Goal: Information Seeking & Learning: Learn about a topic

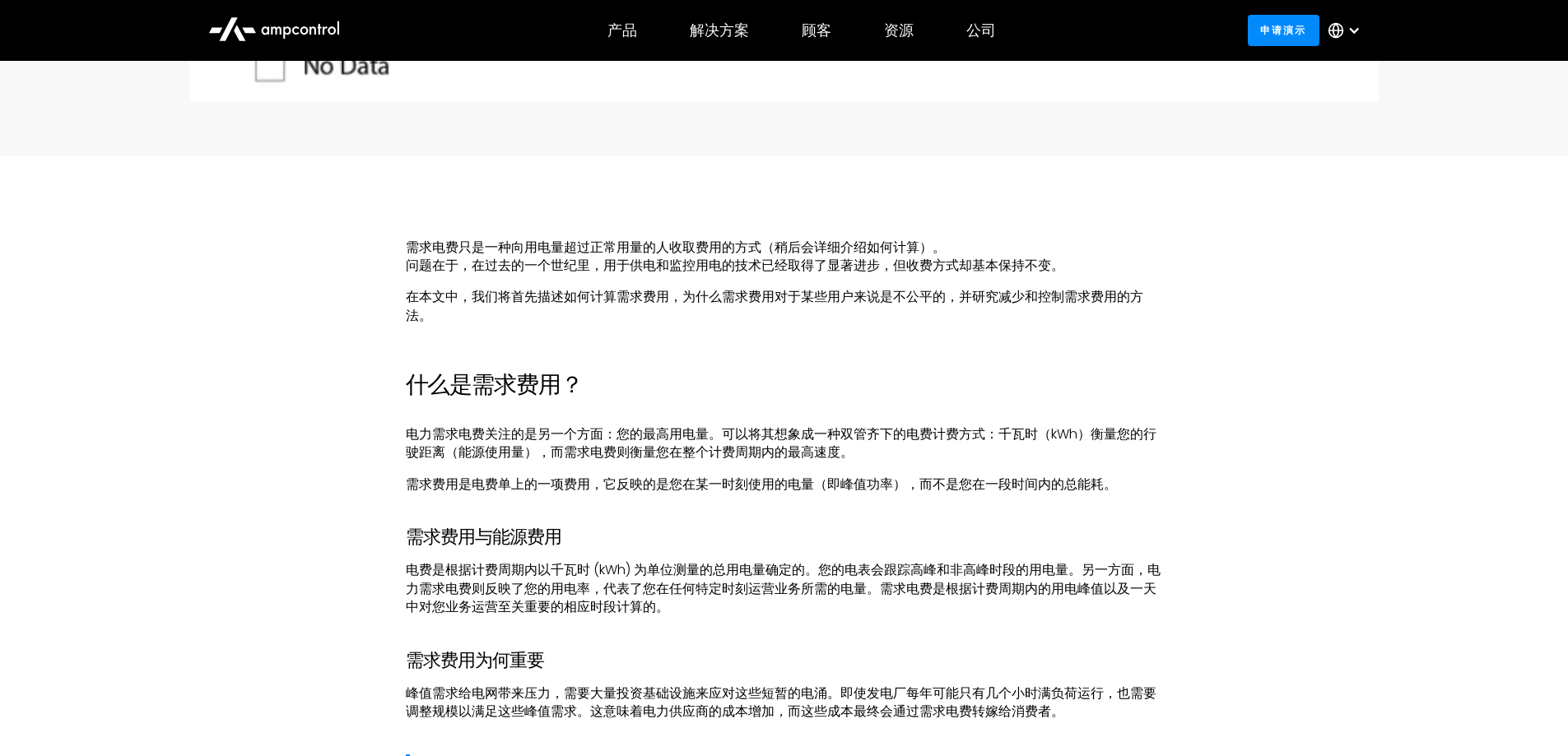
click at [855, 308] on p "在本文中，我们将首先描述如何计算需求费用，为什么需求费用对于某些用户来说是不公平的，并研究减少和控制需求费用的方法。" at bounding box center [784, 306] width 757 height 37
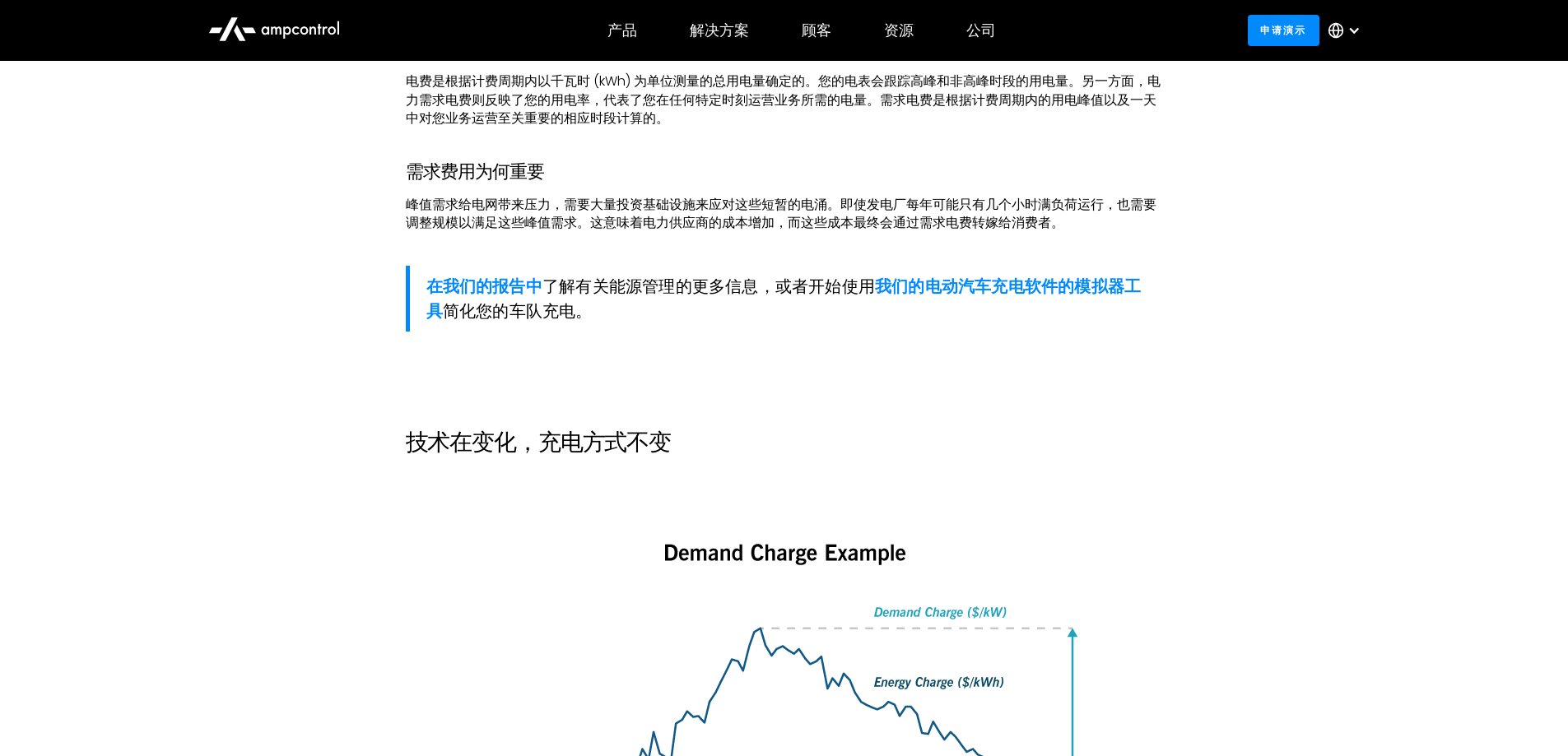
scroll to position [1645, 0]
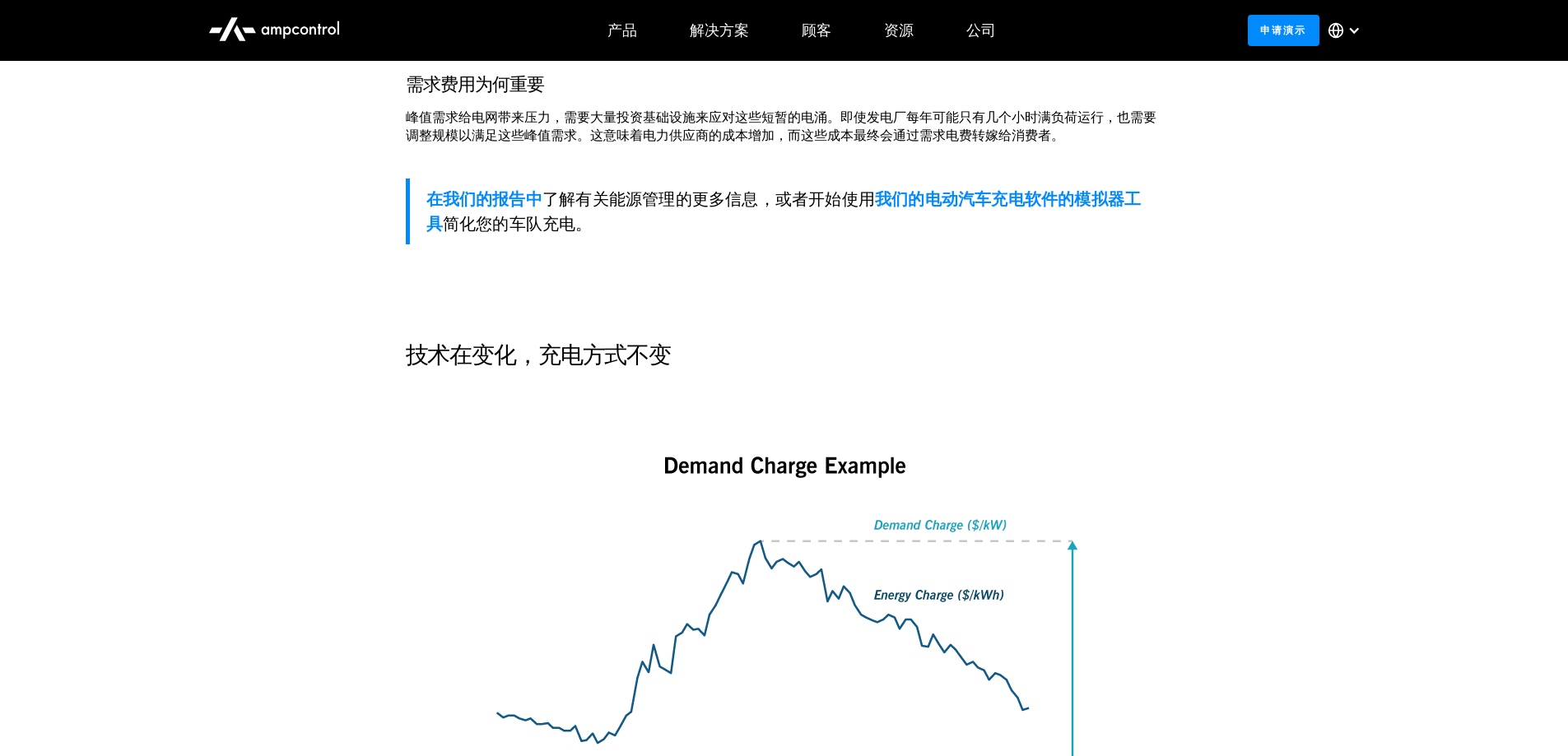
click at [650, 277] on p "‍" at bounding box center [784, 286] width 757 height 18
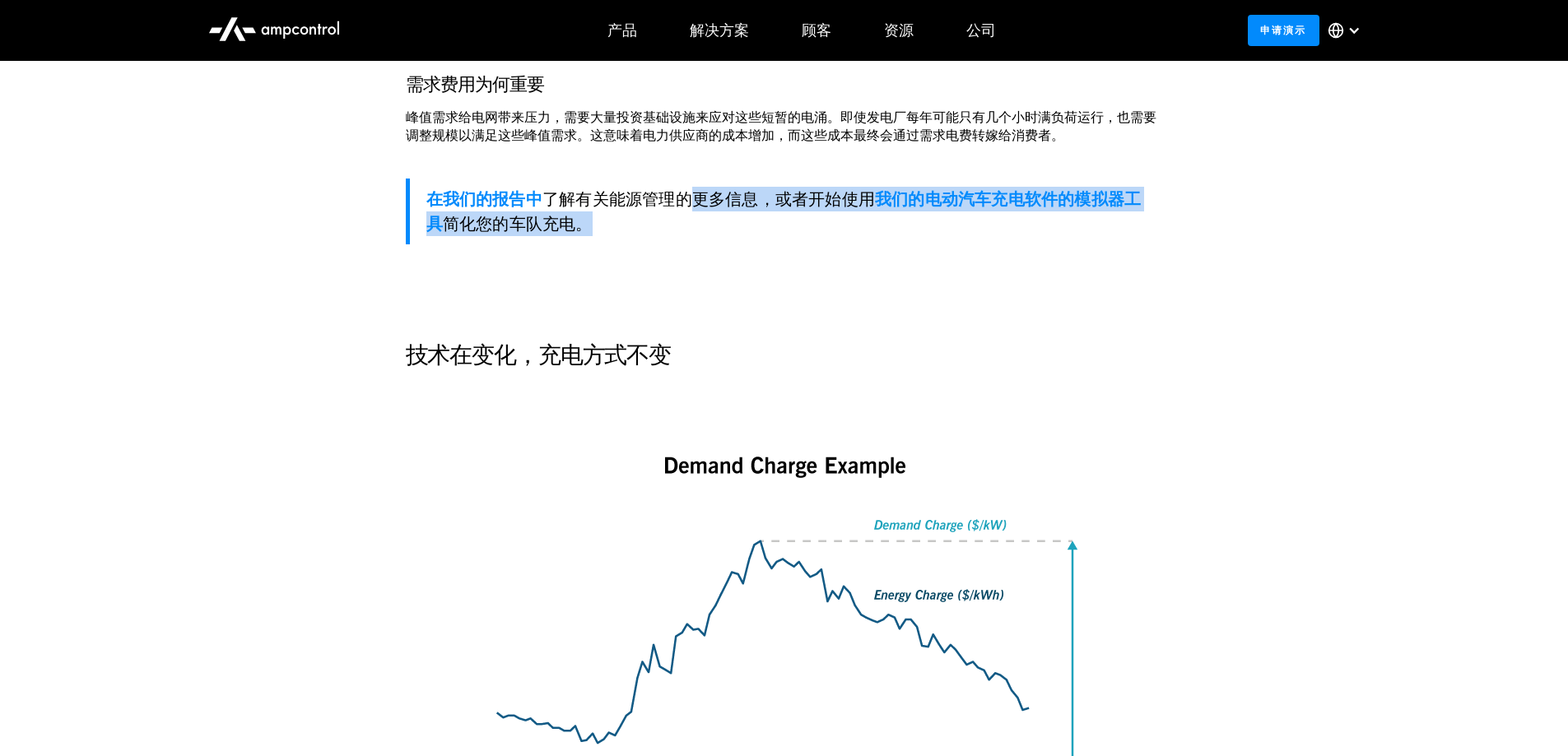
drag, startPoint x: 697, startPoint y: 181, endPoint x: 736, endPoint y: 214, distance: 51.1
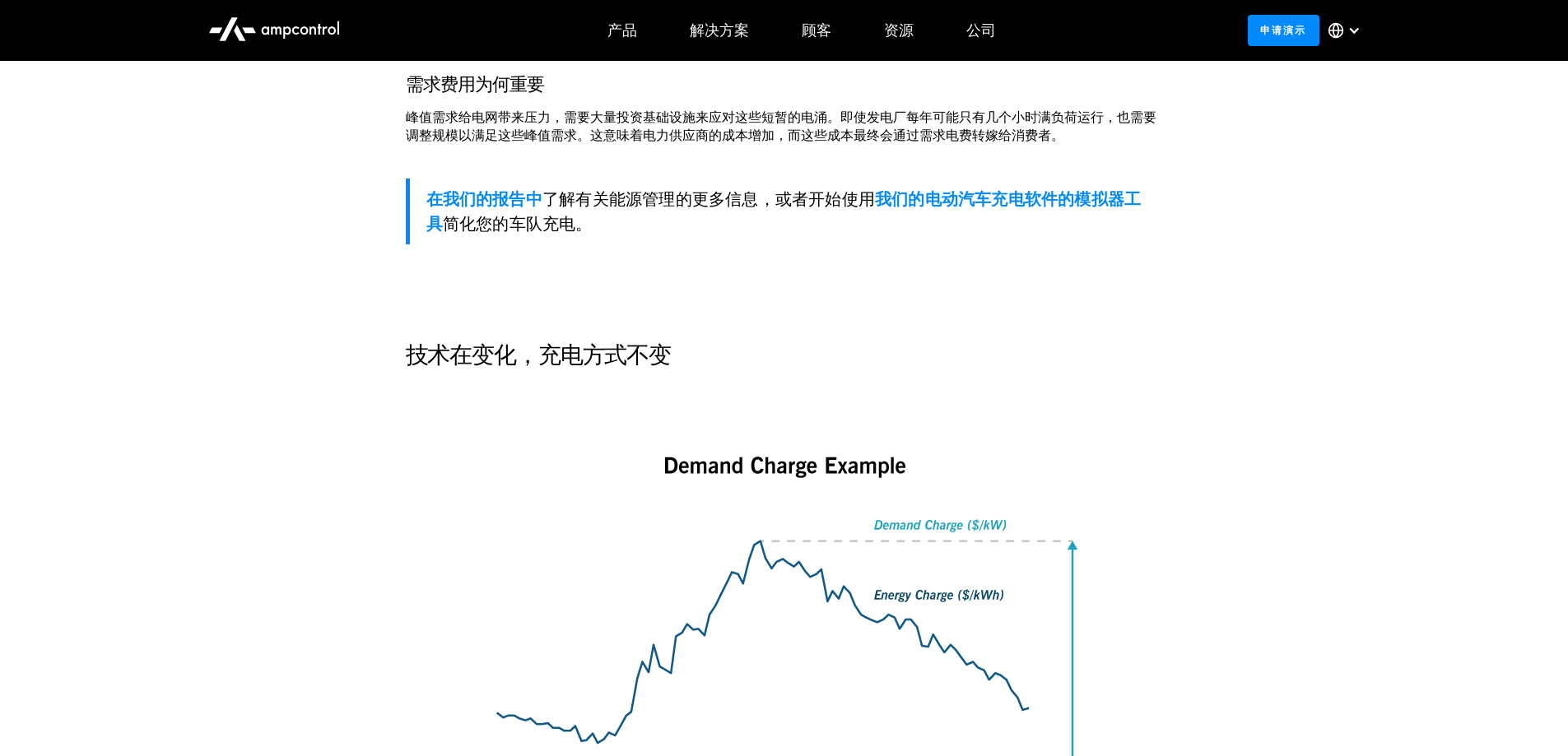
click at [937, 286] on p "‍" at bounding box center [784, 286] width 757 height 18
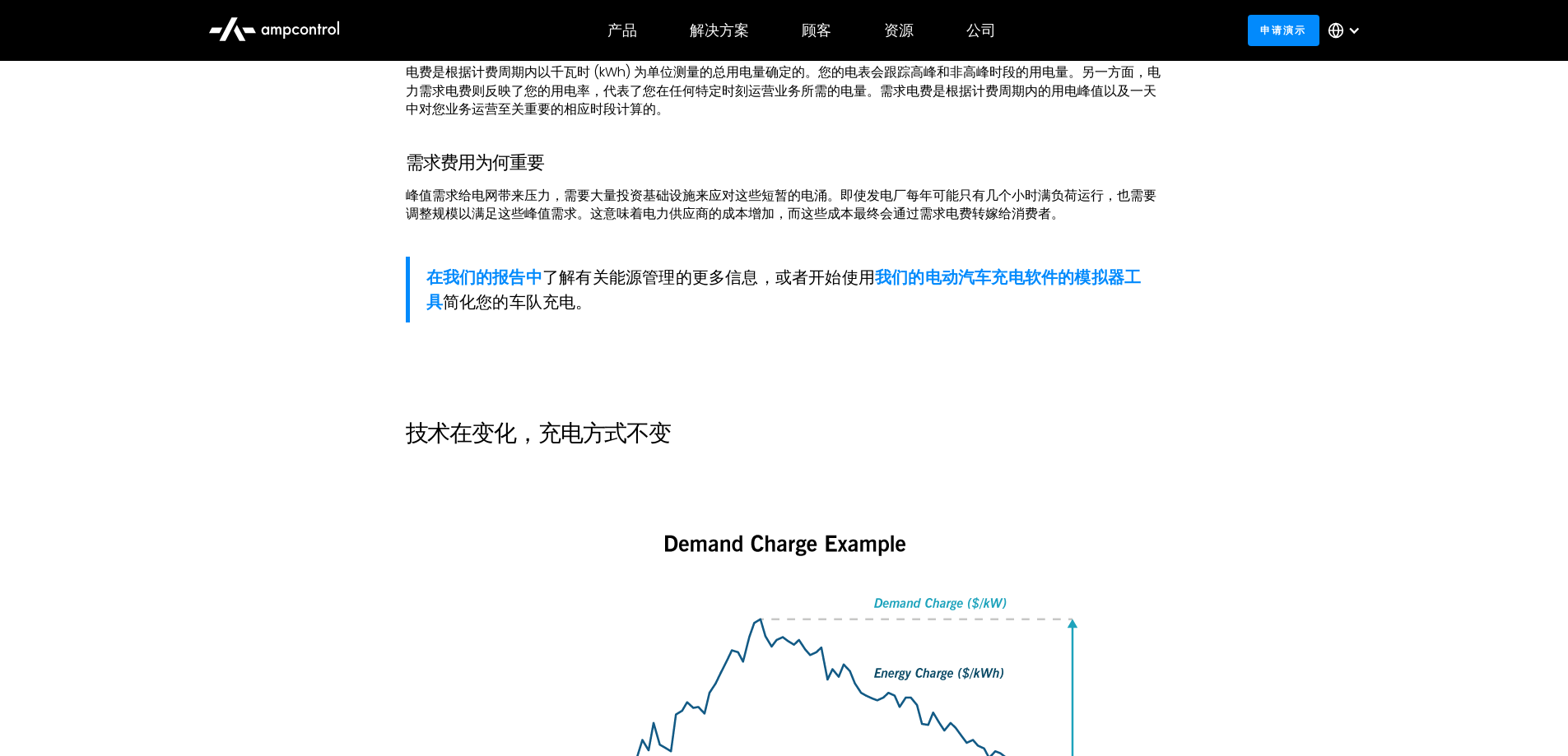
scroll to position [1480, 0]
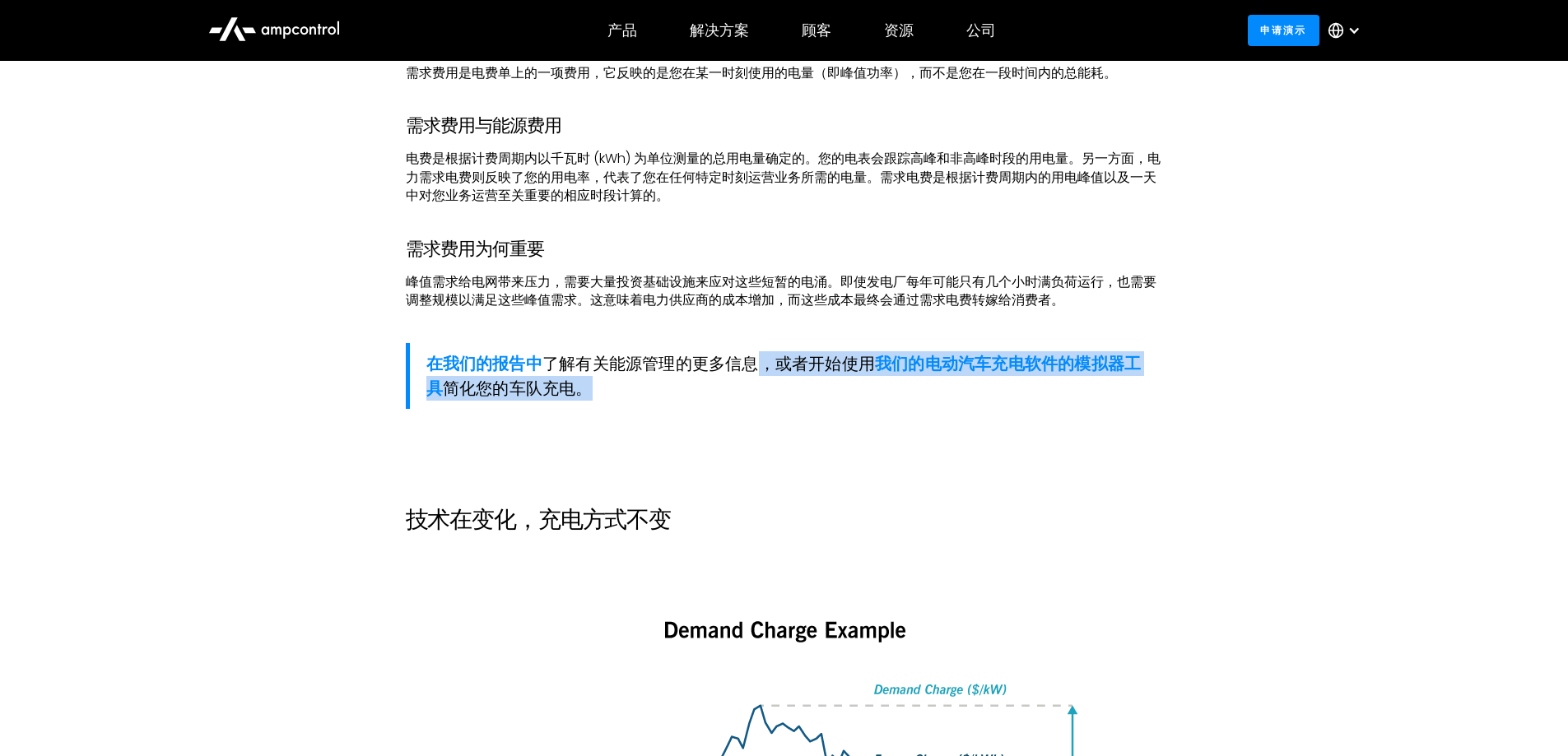
drag, startPoint x: 753, startPoint y: 337, endPoint x: 1102, endPoint y: 409, distance: 356.3
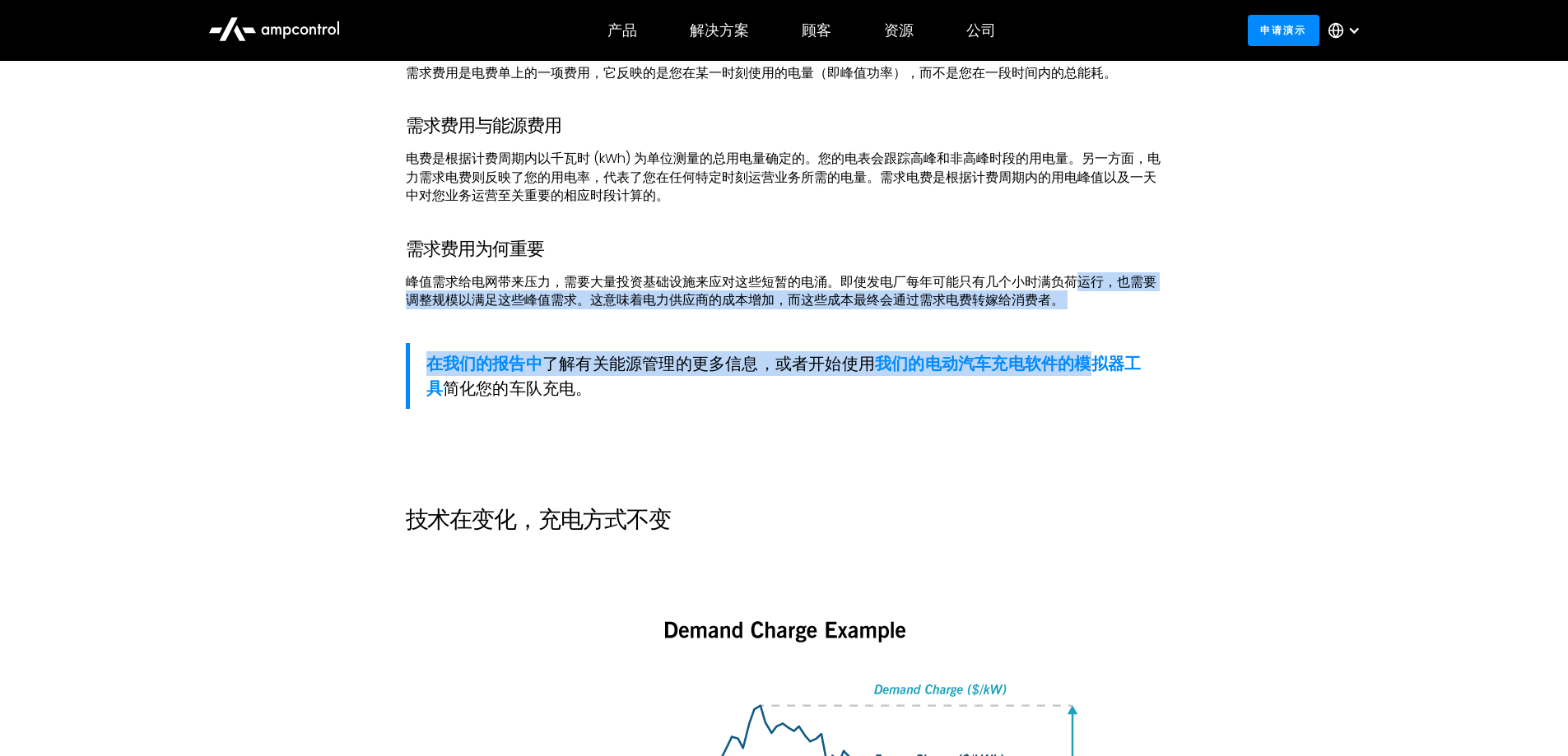
drag, startPoint x: 1086, startPoint y: 280, endPoint x: 1094, endPoint y: 328, distance: 48.7
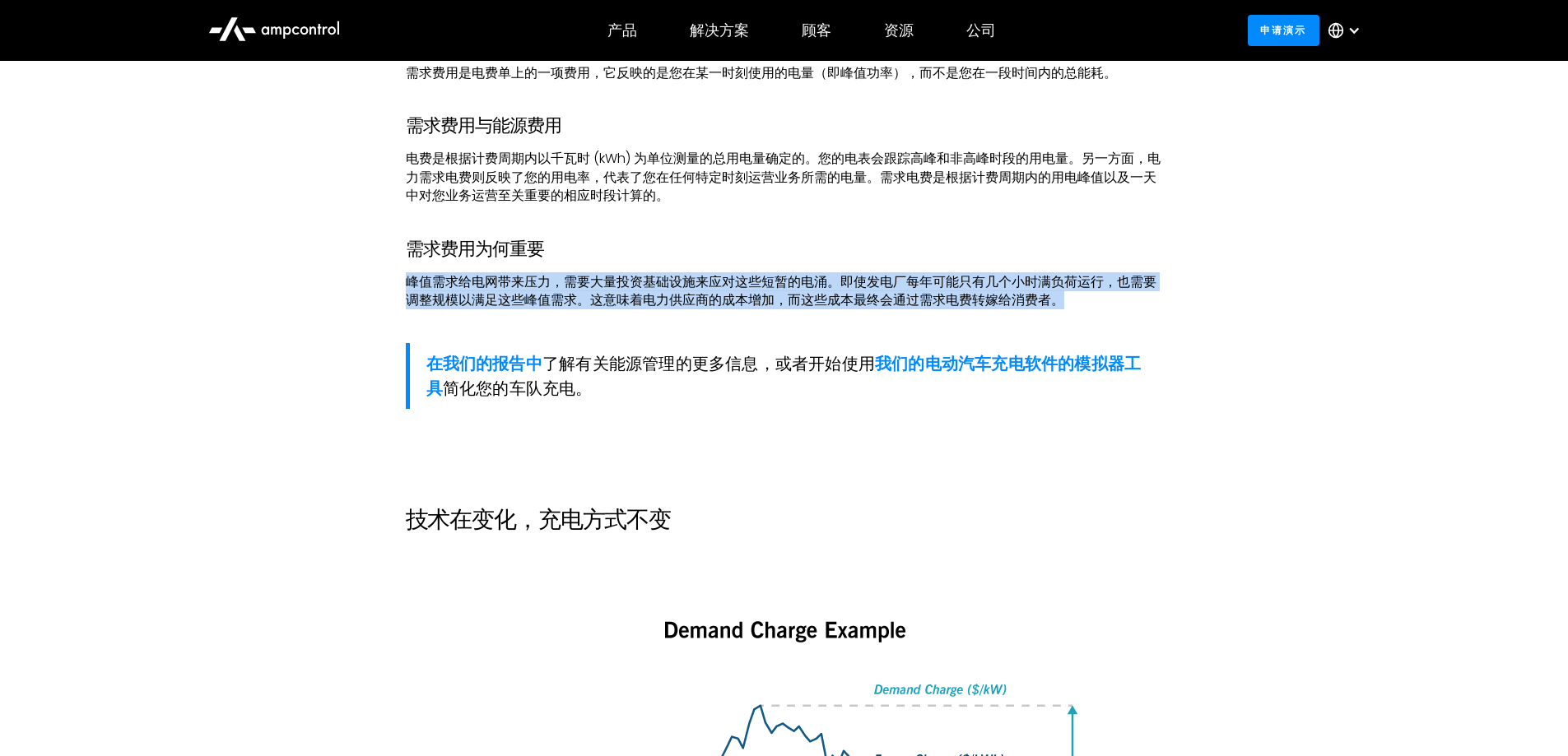
drag, startPoint x: 1095, startPoint y: 235, endPoint x: 1105, endPoint y: 308, distance: 73.7
click at [1105, 308] on p "峰值需求给电网带来压力，需要大量投资基础设施来应对这些短暂的电涌。即使发电厂每年可能只有几个小时满负荷运行，也需要调整规模以满足这些峰值需求。这意味着电力供应…" at bounding box center [784, 291] width 757 height 37
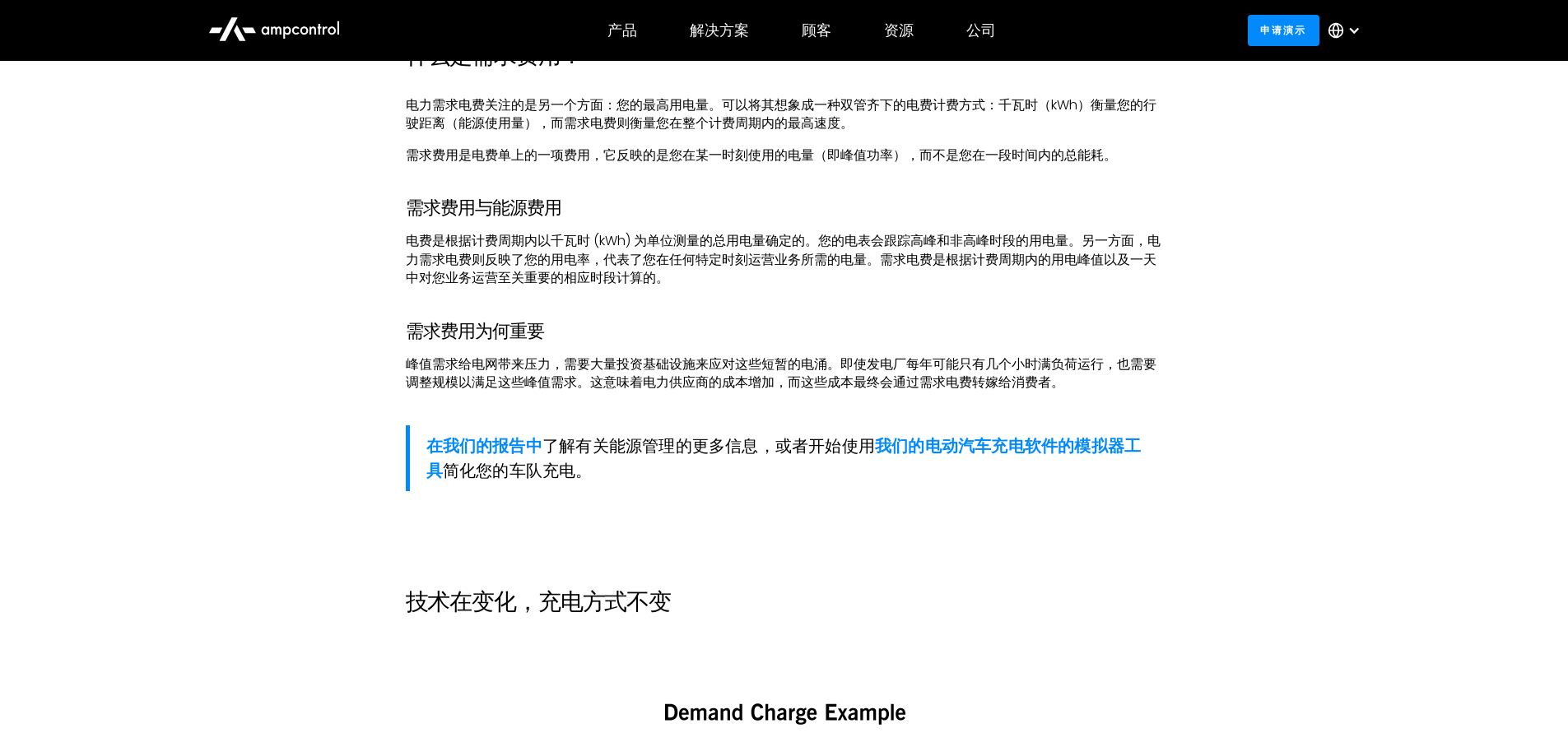
scroll to position [1234, 0]
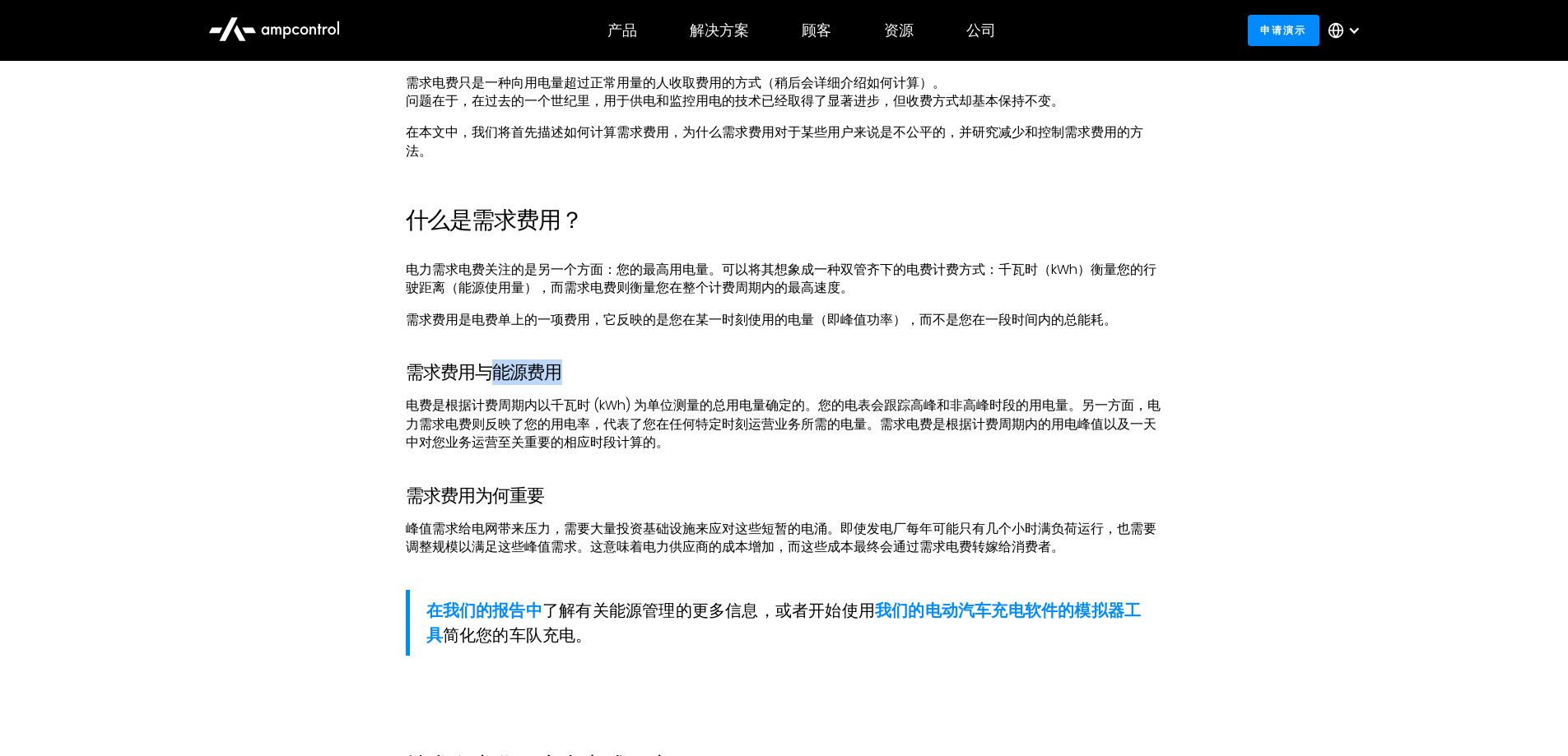
drag, startPoint x: 513, startPoint y: 366, endPoint x: 579, endPoint y: 372, distance: 66.3
click at [579, 372] on h3 "需求费用与能源费用" at bounding box center [784, 373] width 757 height 22
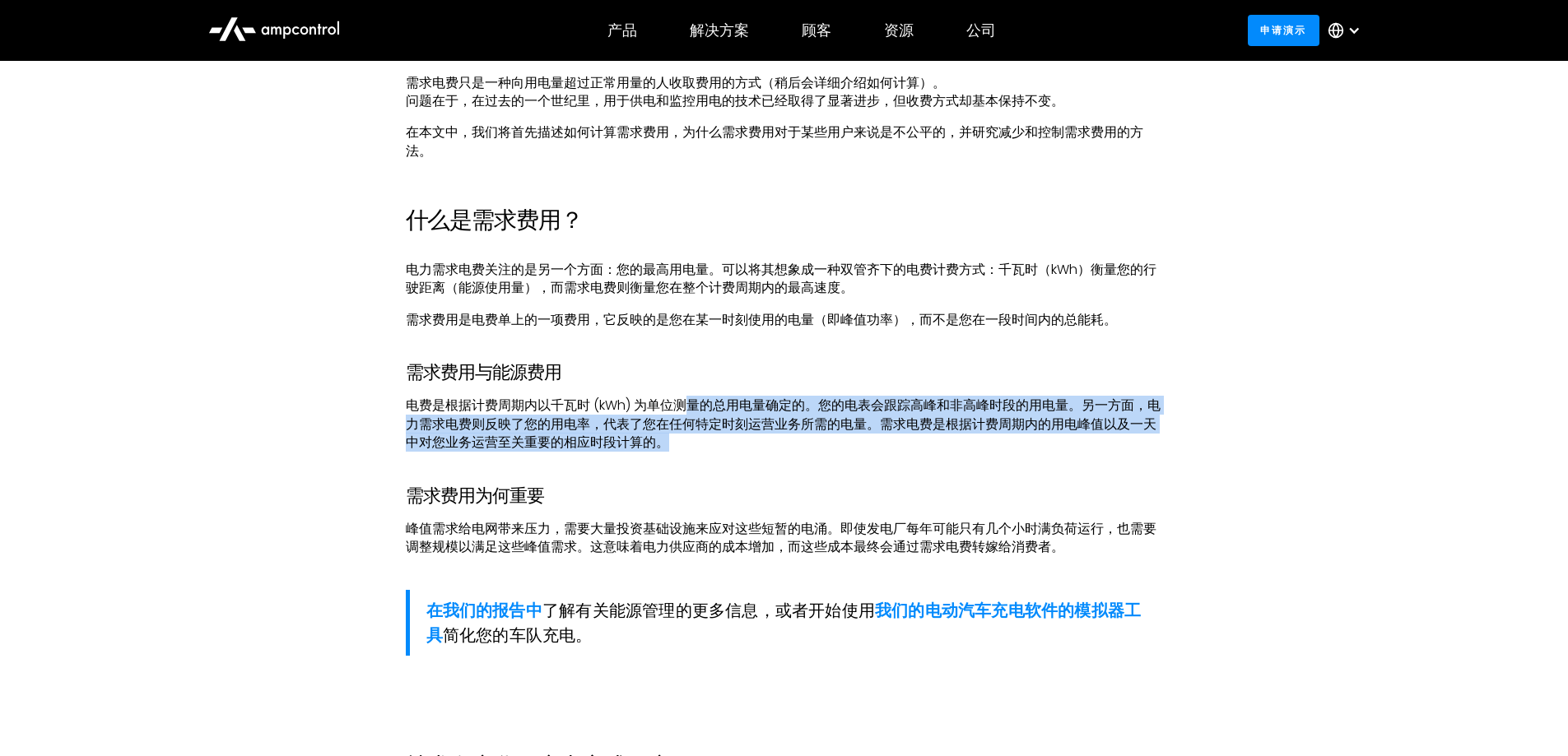
drag, startPoint x: 701, startPoint y: 396, endPoint x: 738, endPoint y: 438, distance: 56.0
click at [738, 438] on p "电费是根据计费周期内以千瓦时 (kWh) 为单位测量的总用电量确定的。您的电表会跟踪高峰和非高峰时段的用电量。另一方面，电力需求电费则反映了您的用电率，代表了…" at bounding box center [784, 425] width 757 height 56
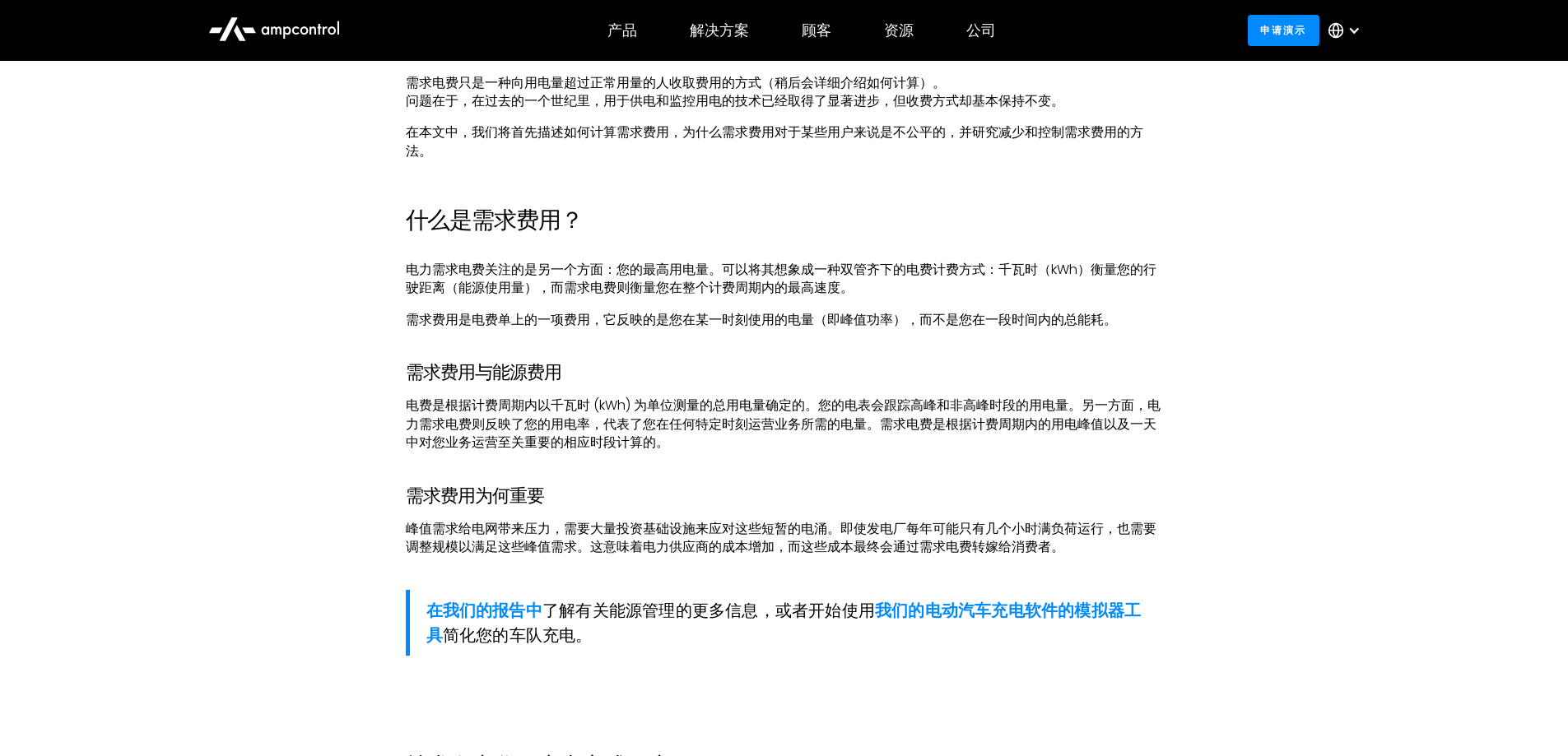
click at [744, 440] on p "电费是根据计费周期内以千瓦时 (kWh) 为单位测量的总用电量确定的。您的电表会跟踪高峰和非高峰时段的用电量。另一方面，电力需求电费则反映了您的用电率，代表了…" at bounding box center [784, 425] width 757 height 56
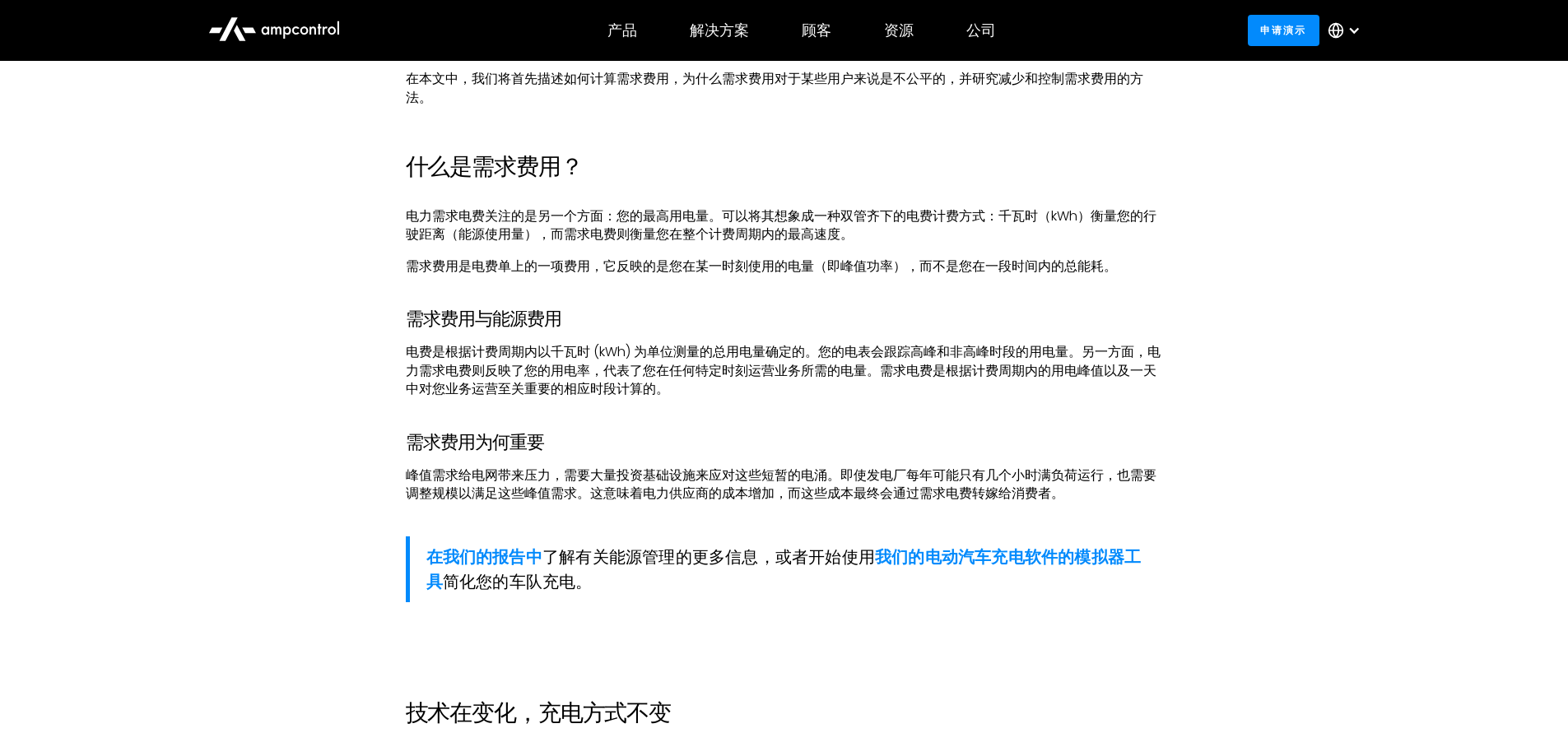
scroll to position [1317, 0]
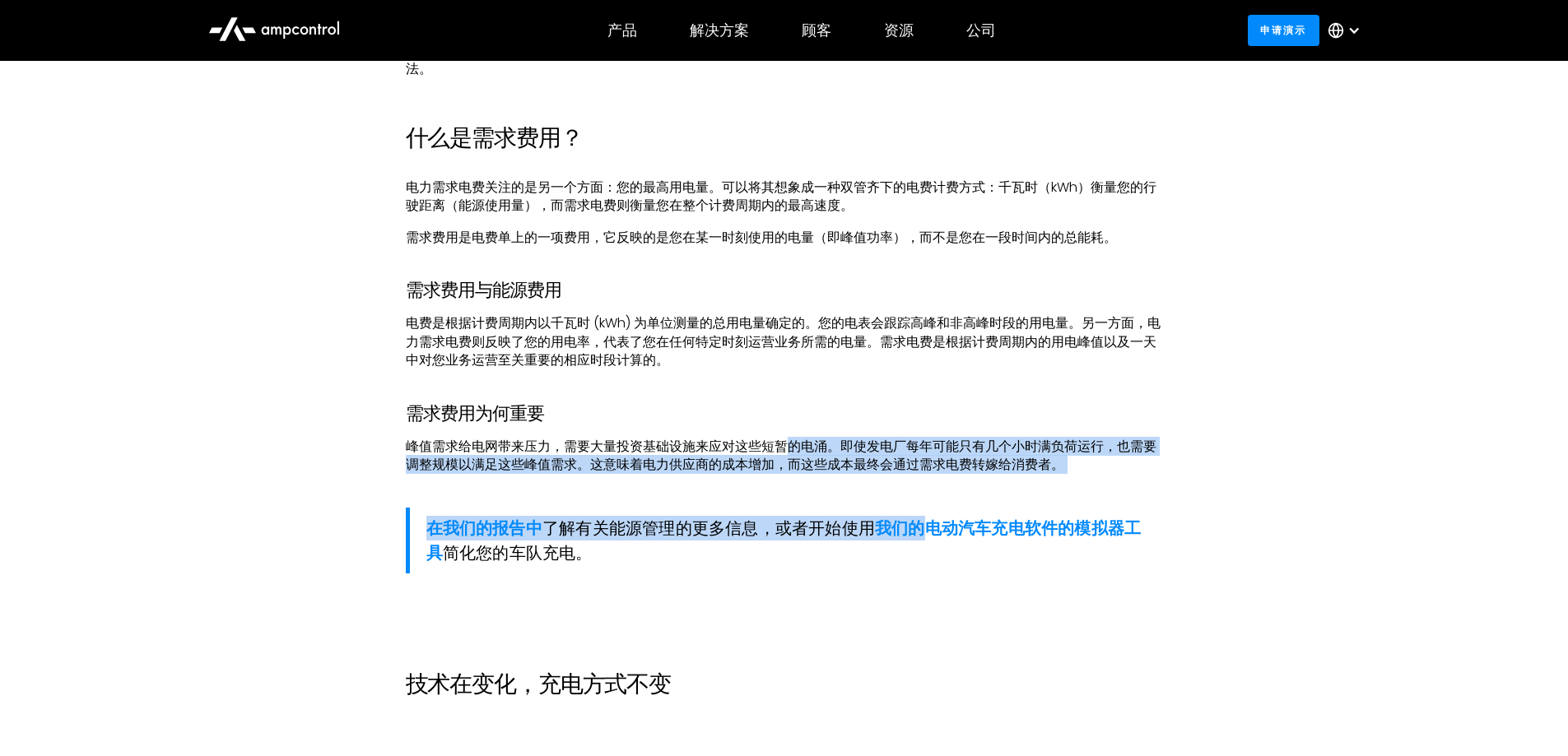
drag, startPoint x: 783, startPoint y: 436, endPoint x: 932, endPoint y: 479, distance: 155.1
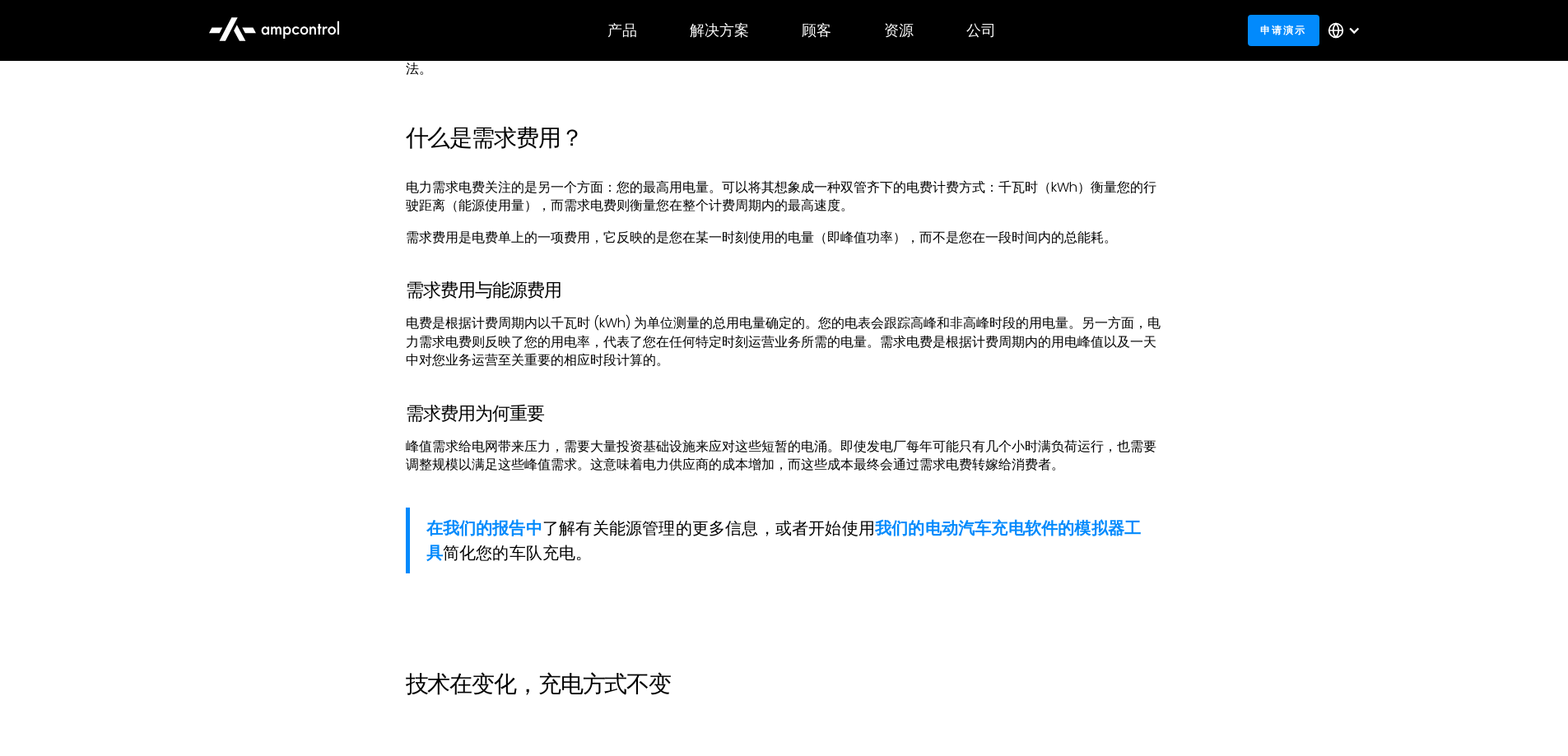
click at [1049, 467] on font "峰值需求给电网带来压力，需要大量投资基础设施来应对这些短暂的电涌。即使发电厂每年可能只有几个小时满负荷运行，也需要调整规模以满足这些峰值需求。这意味着电力供应…" at bounding box center [781, 454] width 750 height 37
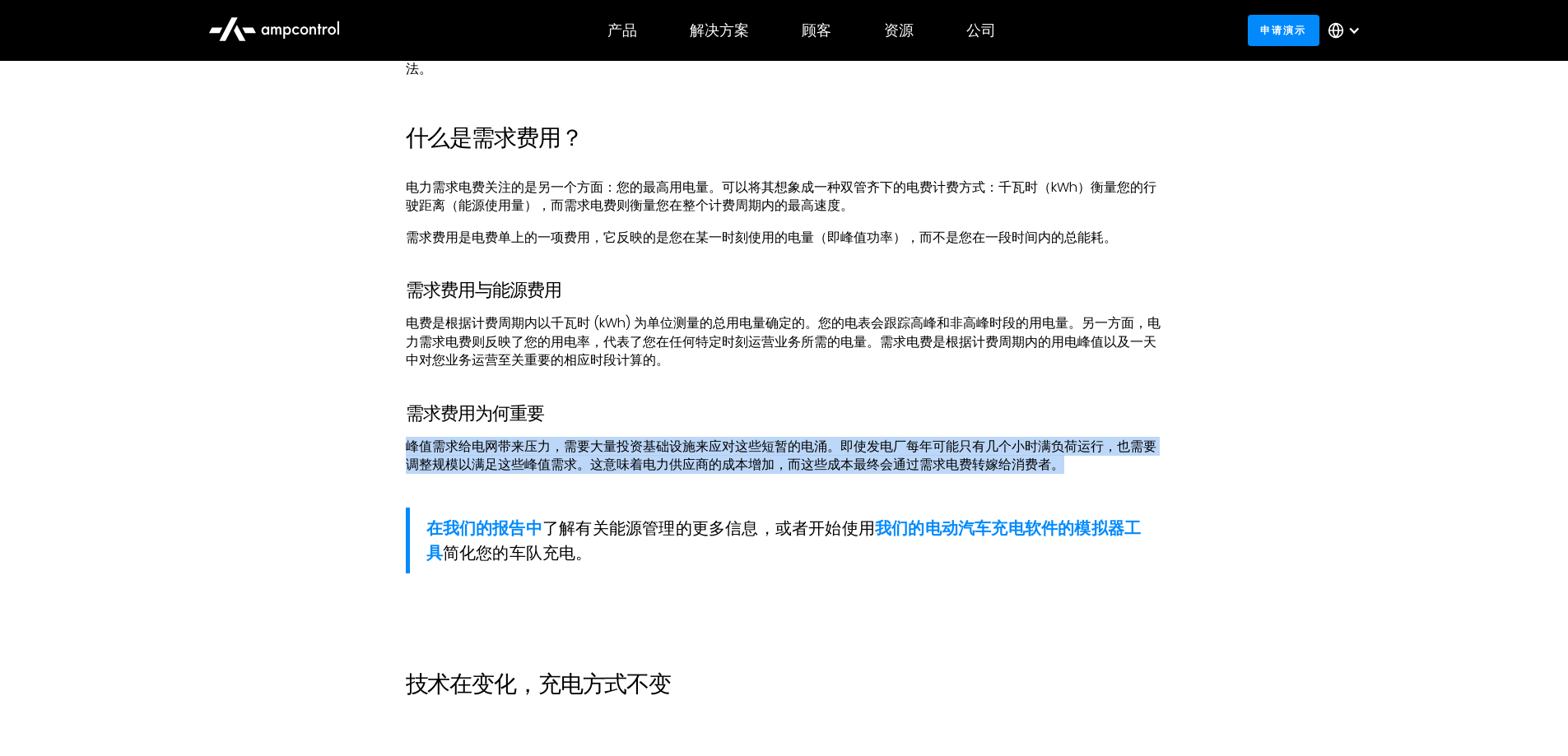
drag, startPoint x: 1092, startPoint y: 424, endPoint x: 1095, endPoint y: 470, distance: 46.1
click at [1095, 470] on p "峰值需求给电网带来压力，需要大量投资基础设施来应对这些短暂的电涌。即使发电厂每年可能只有几个小时满负荷运行，也需要调整规模以满足这些峰值需求。这意味着电力供应…" at bounding box center [784, 455] width 757 height 37
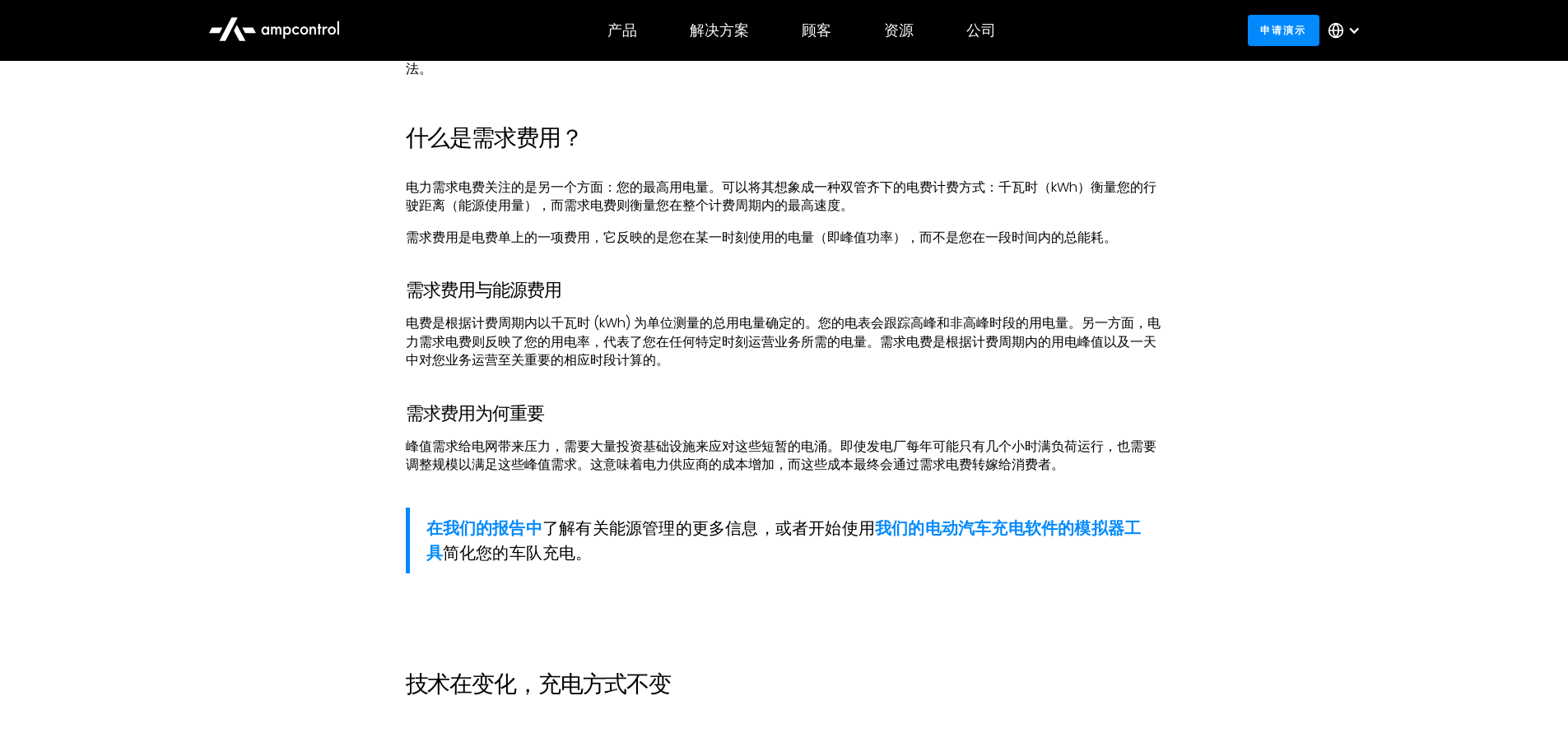
click at [1093, 470] on p "峰值需求给电网带来压力，需要大量投资基础设施来应对这些短暂的电涌。即使发电厂每年可能只有几个小时满负荷运行，也需要调整规模以满足这些峰值需求。这意味着电力供应…" at bounding box center [784, 455] width 757 height 37
click at [1081, 467] on p "峰值需求给电网带来压力，需要大量投资基础设施来应对这些短暂的电涌。即使发电厂每年可能只有几个小时满负荷运行，也需要调整规模以满足这些峰值需求。这意味着电力供应…" at bounding box center [784, 455] width 757 height 37
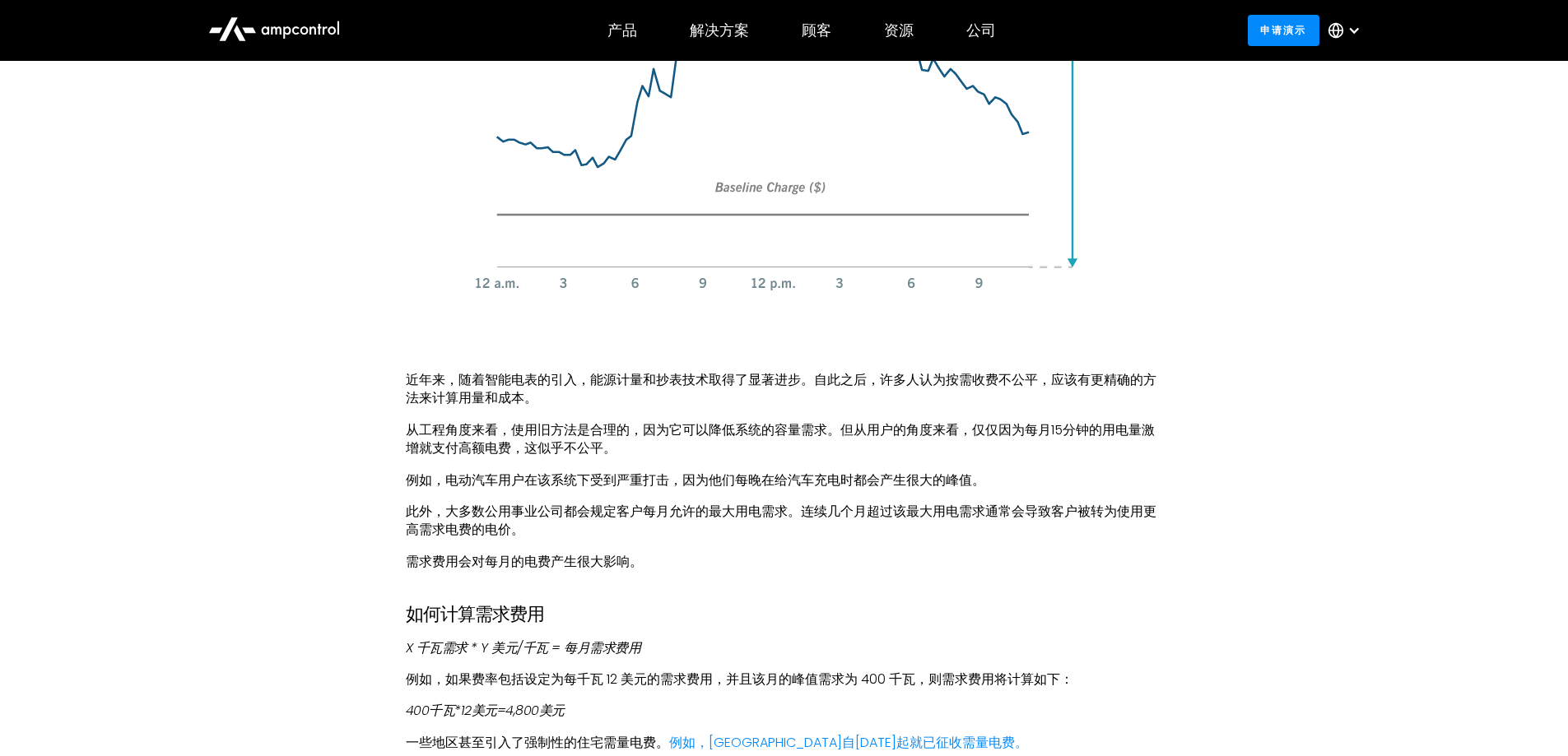
scroll to position [2304, 0]
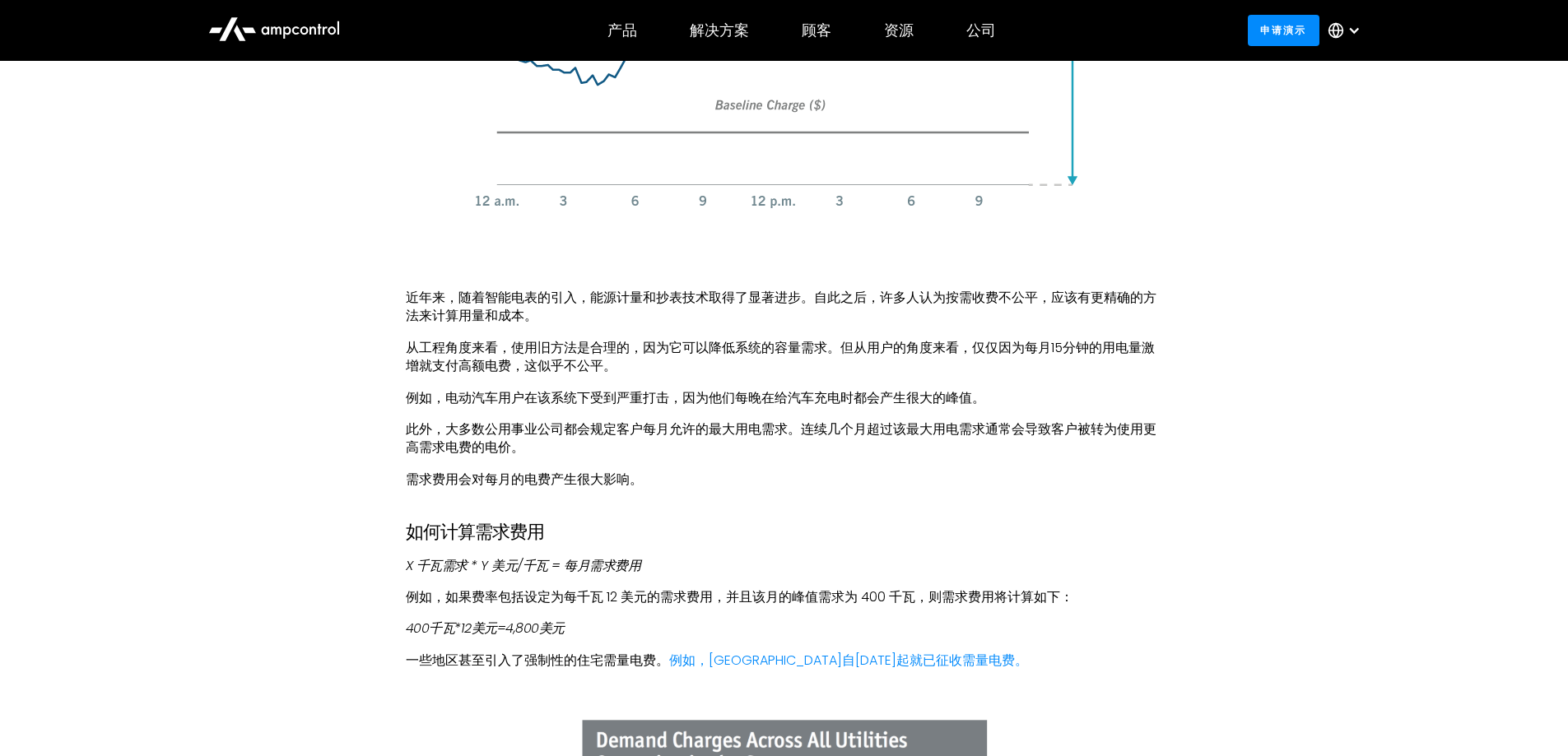
click at [953, 460] on div "需求电费只是一种向用电量超过正常用量的人收取费用的方式（稍后会详细介绍如何计算）。 问题在于，在过去的一个世纪里，用于供电和监控用电的技术已经取得了显著进步，…" at bounding box center [784, 376] width 757 height 2742
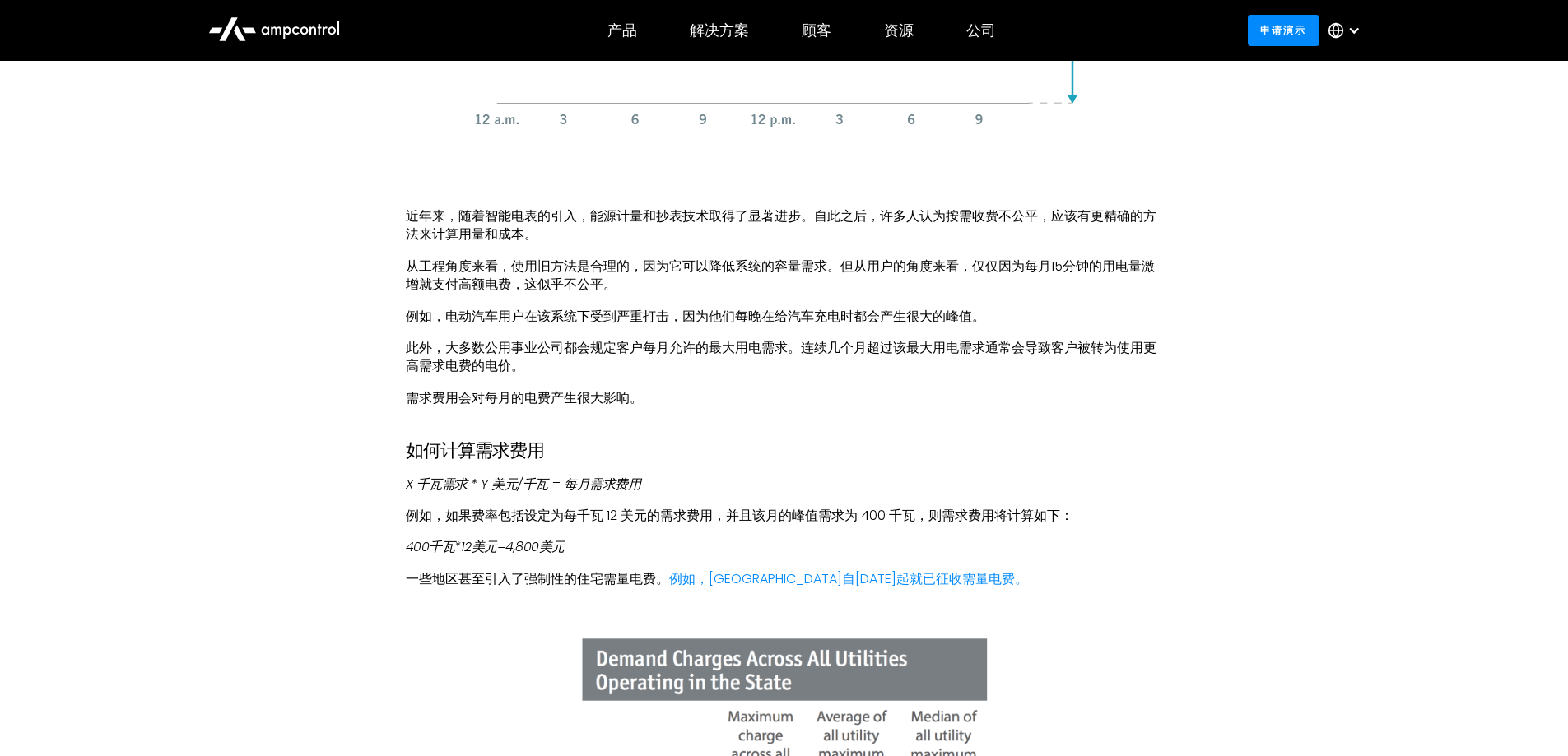
scroll to position [2386, 0]
click at [835, 455] on h3 "如何计算需求费用" at bounding box center [784, 450] width 757 height 22
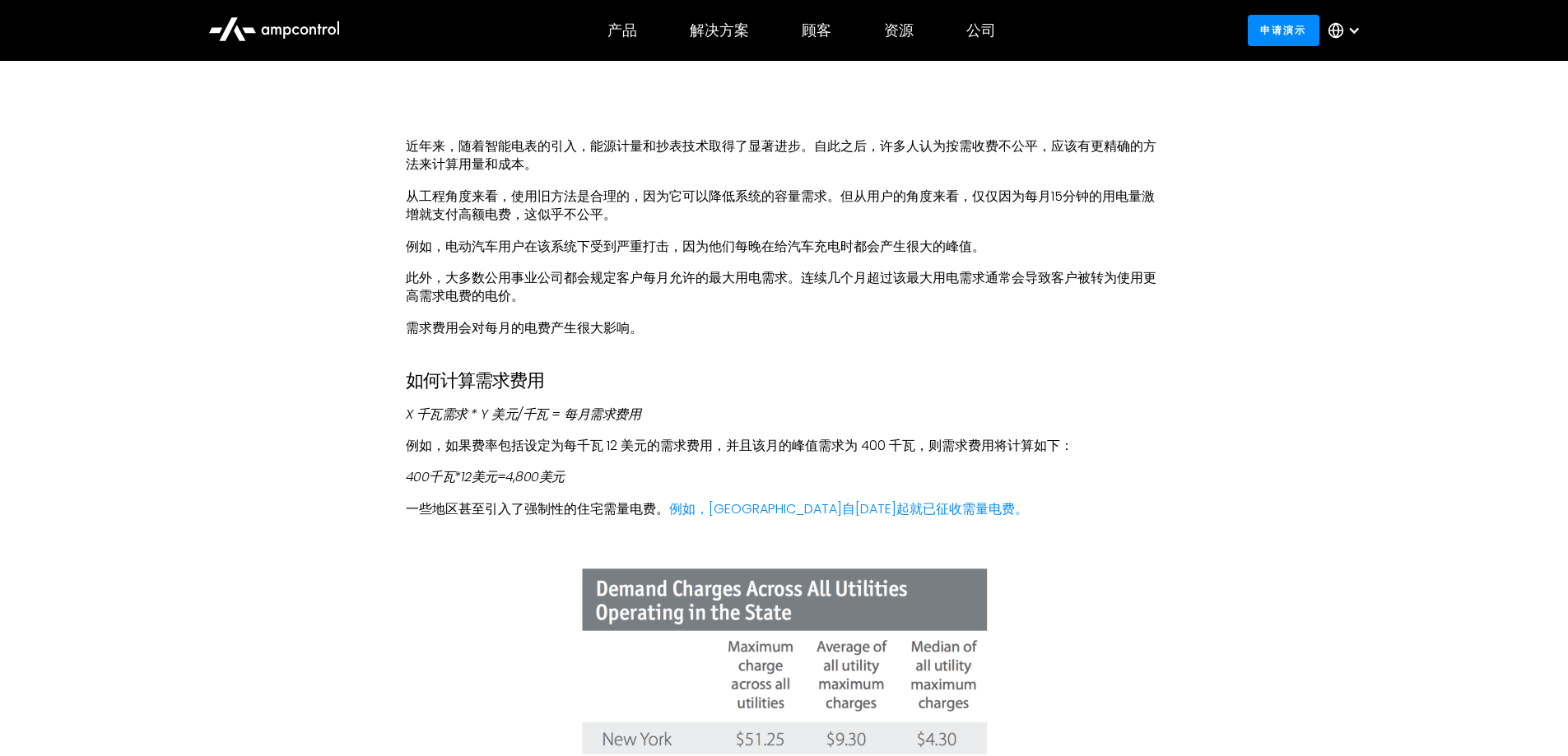
scroll to position [2550, 0]
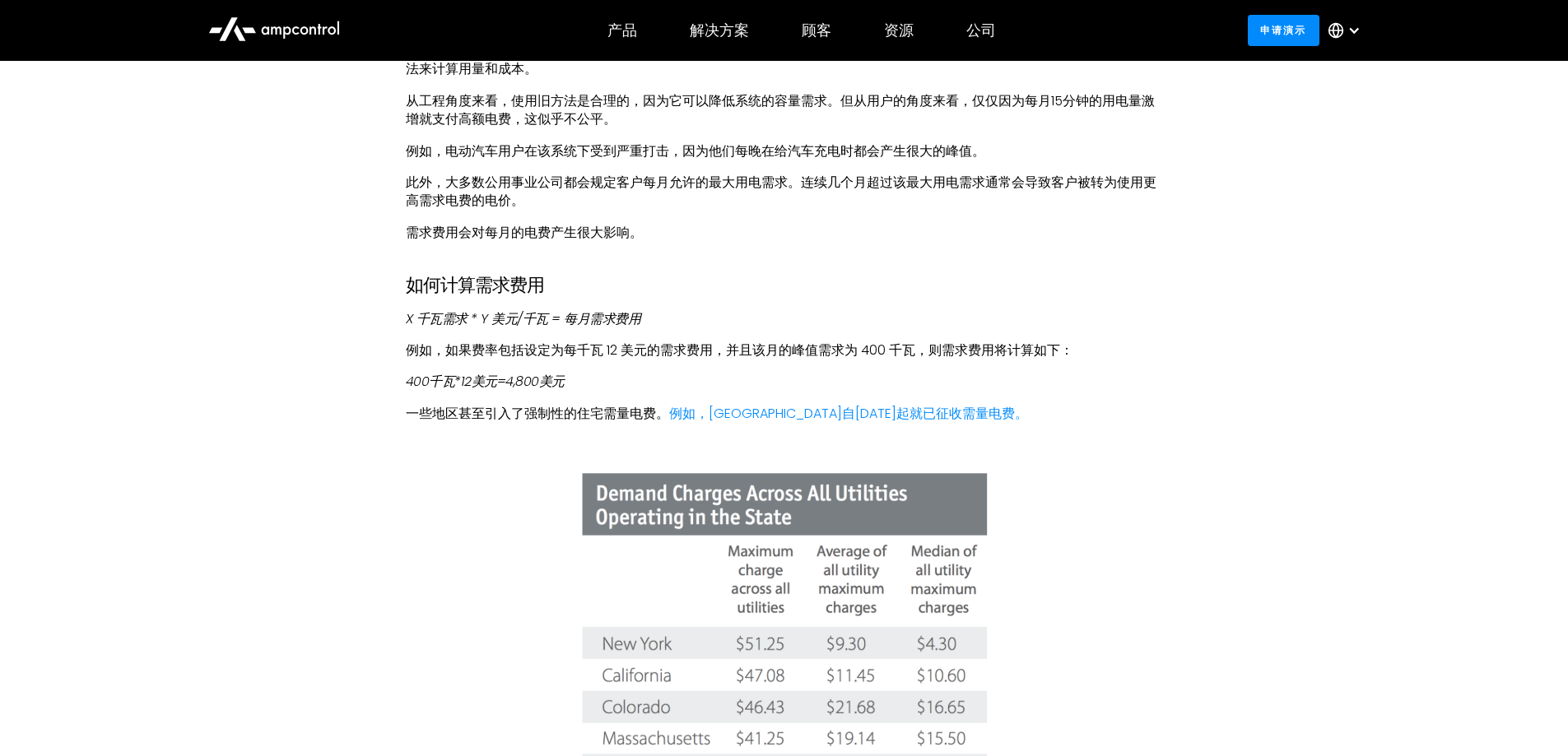
click at [726, 368] on div "需求电费只是一种向用电量超过正常用量的人收取费用的方式（稍后会详细介绍如何计算）。 问题在于，在过去的一个世纪里，用于供电和监控用电的技术已经取得了显著进步，…" at bounding box center [784, 129] width 757 height 2742
drag, startPoint x: 831, startPoint y: 350, endPoint x: 1113, endPoint y: 366, distance: 282.5
click at [1113, 366] on div "需求电费只是一种向用电量超过正常用量的人收取费用的方式（稍后会详细介绍如何计算）。 问题在于，在过去的一个世纪里，用于供电和监控用电的技术已经取得了显著进步，…" at bounding box center [784, 129] width 757 height 2742
click at [1095, 445] on figure at bounding box center [784, 707] width 757 height 545
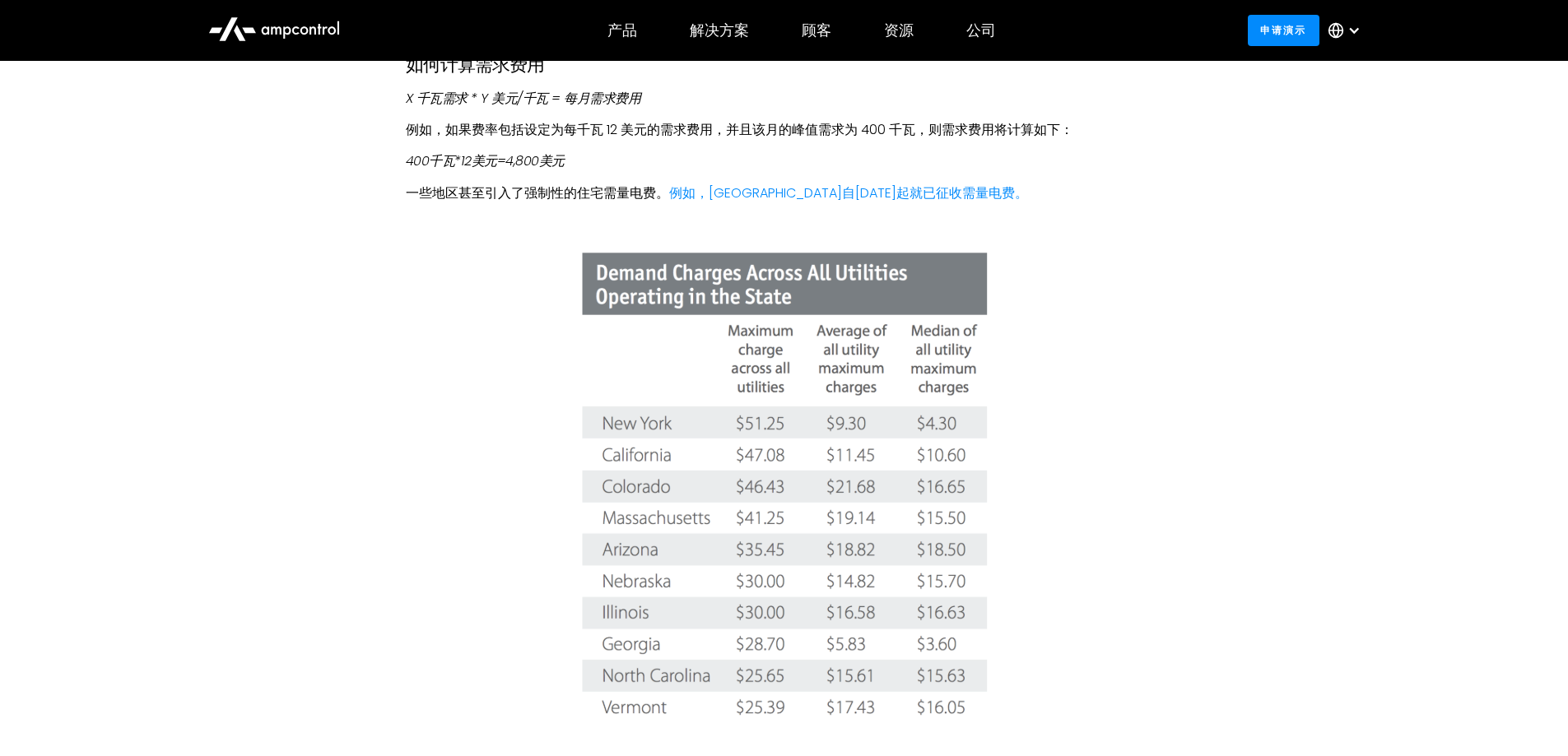
scroll to position [2797, 0]
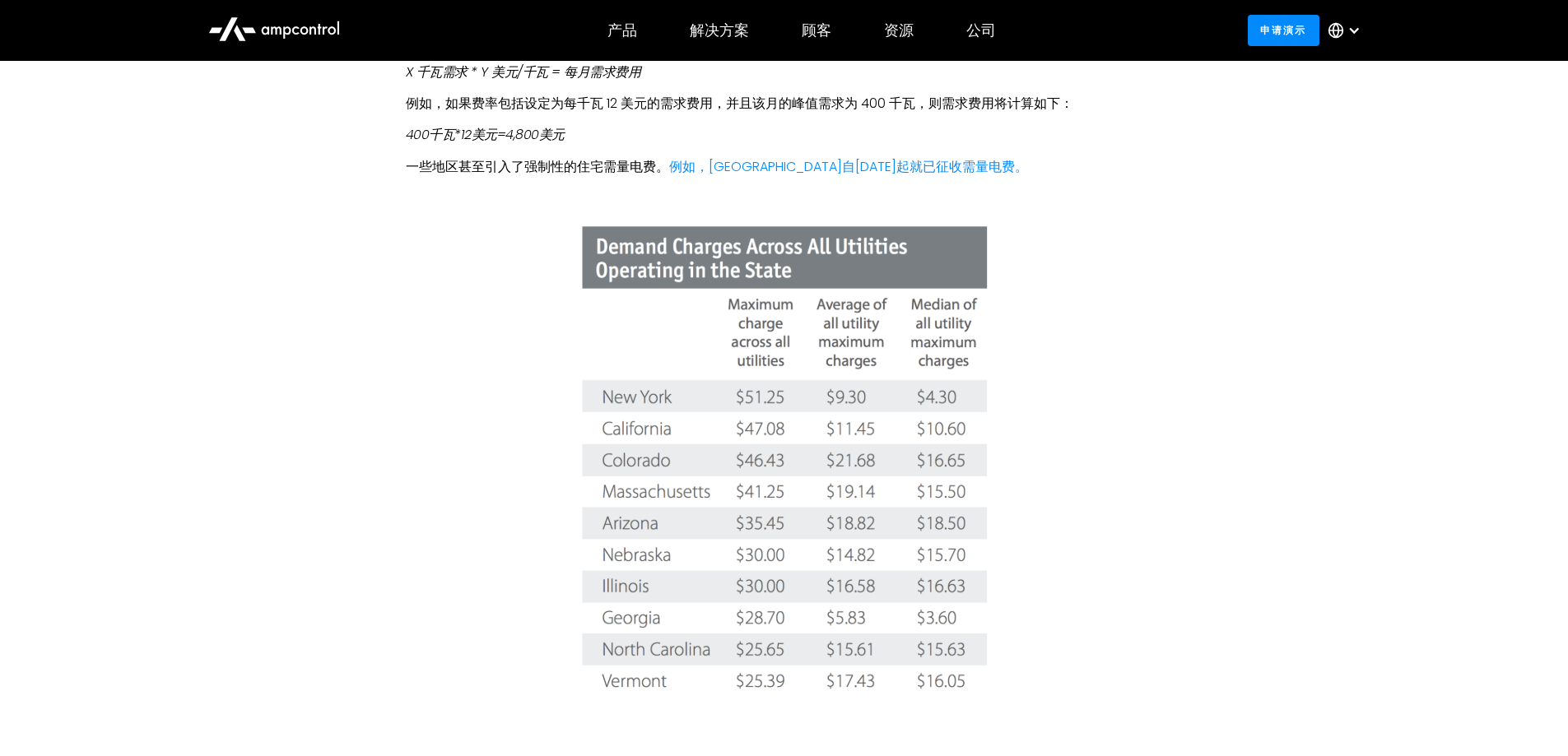
click at [1013, 375] on figure at bounding box center [784, 461] width 757 height 545
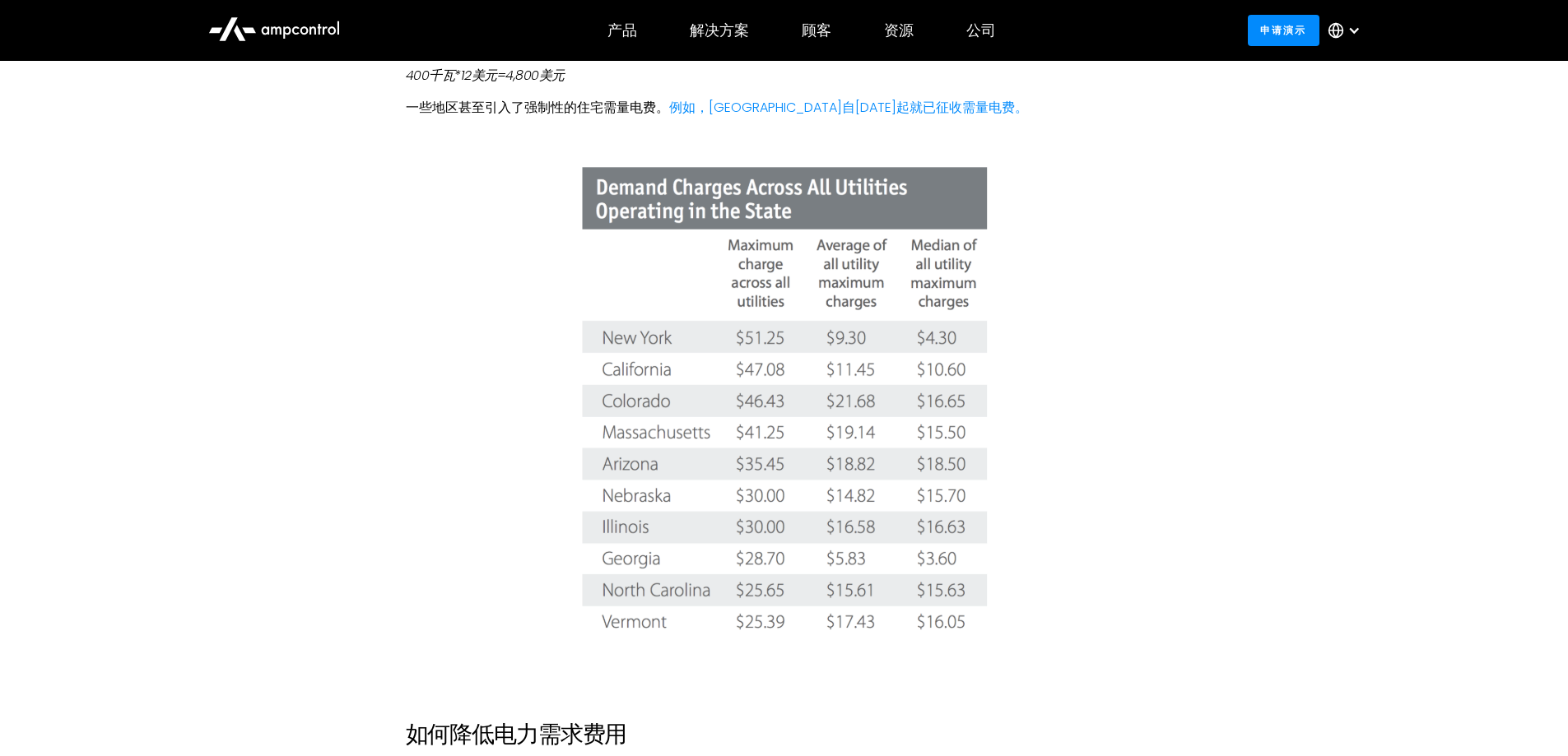
scroll to position [3044, 0]
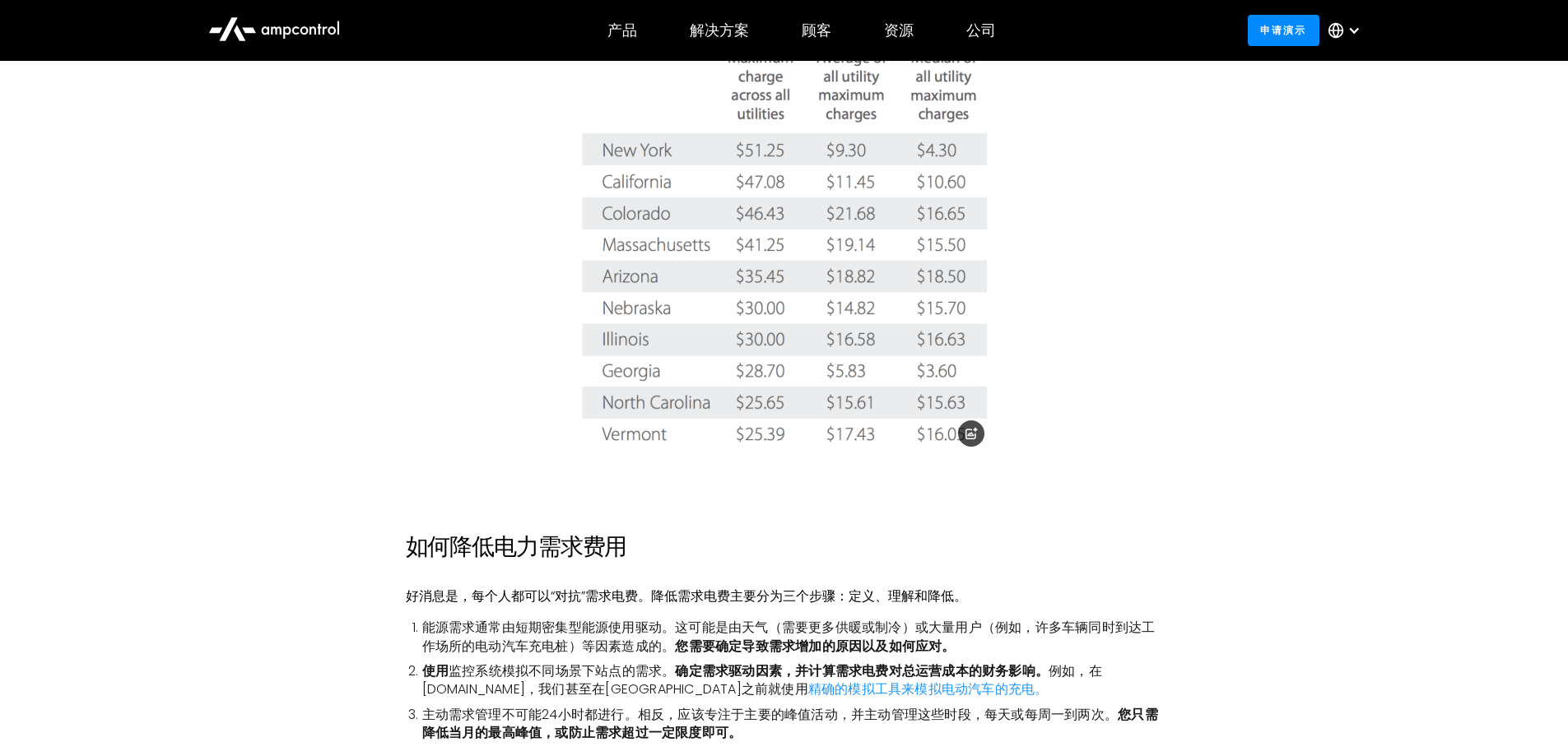
click at [781, 343] on img at bounding box center [784, 214] width 413 height 479
click at [1061, 346] on figure at bounding box center [784, 214] width 757 height 545
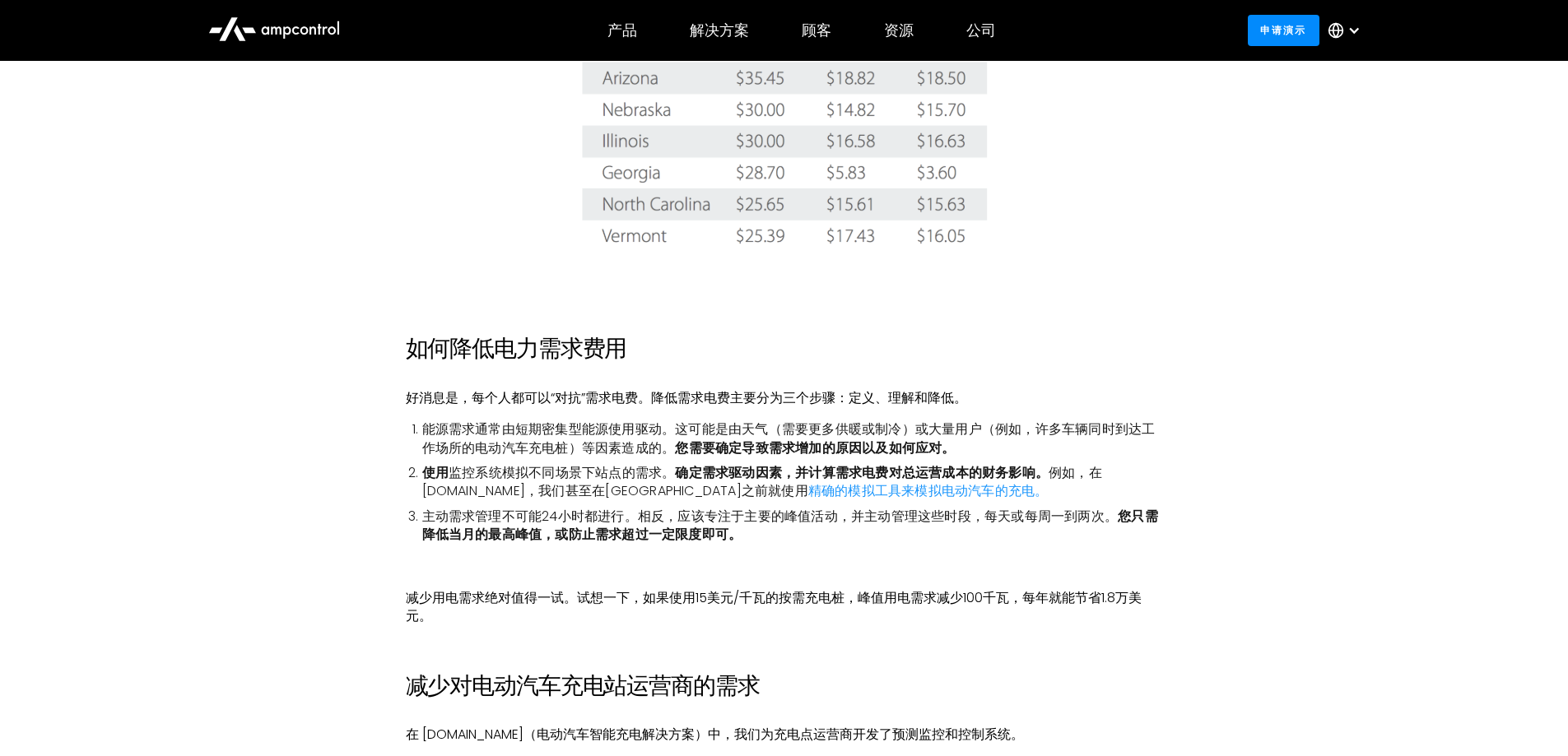
scroll to position [3373, 0]
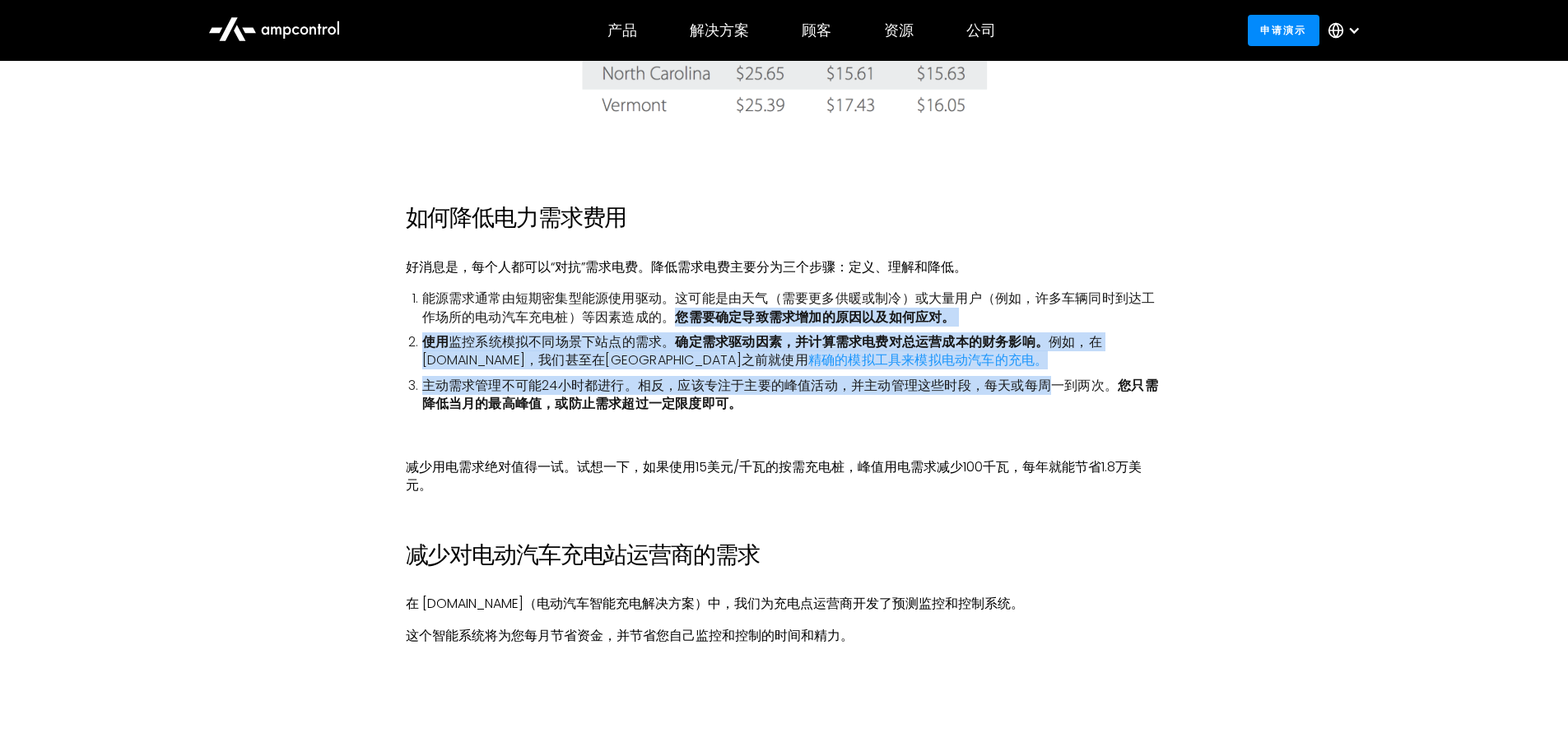
drag, startPoint x: 1055, startPoint y: 325, endPoint x: 1052, endPoint y: 377, distance: 52.1
click at [1052, 377] on ol "能源需求通常由短期密集型能源使用驱动。这可能是由天气（需要更多供暖或制冷）或大量用户（例如，许多车辆同时到达工作场所的电动汽车充电桩）等因素造成的。 您需要确…" at bounding box center [784, 351] width 757 height 123
click at [1052, 377] on font "主动需求管理不可能24小时都进行。相反，应该专注于主要的峰值活动，并主动管理这些时段，每天或每周一到两次。" at bounding box center [769, 385] width 696 height 19
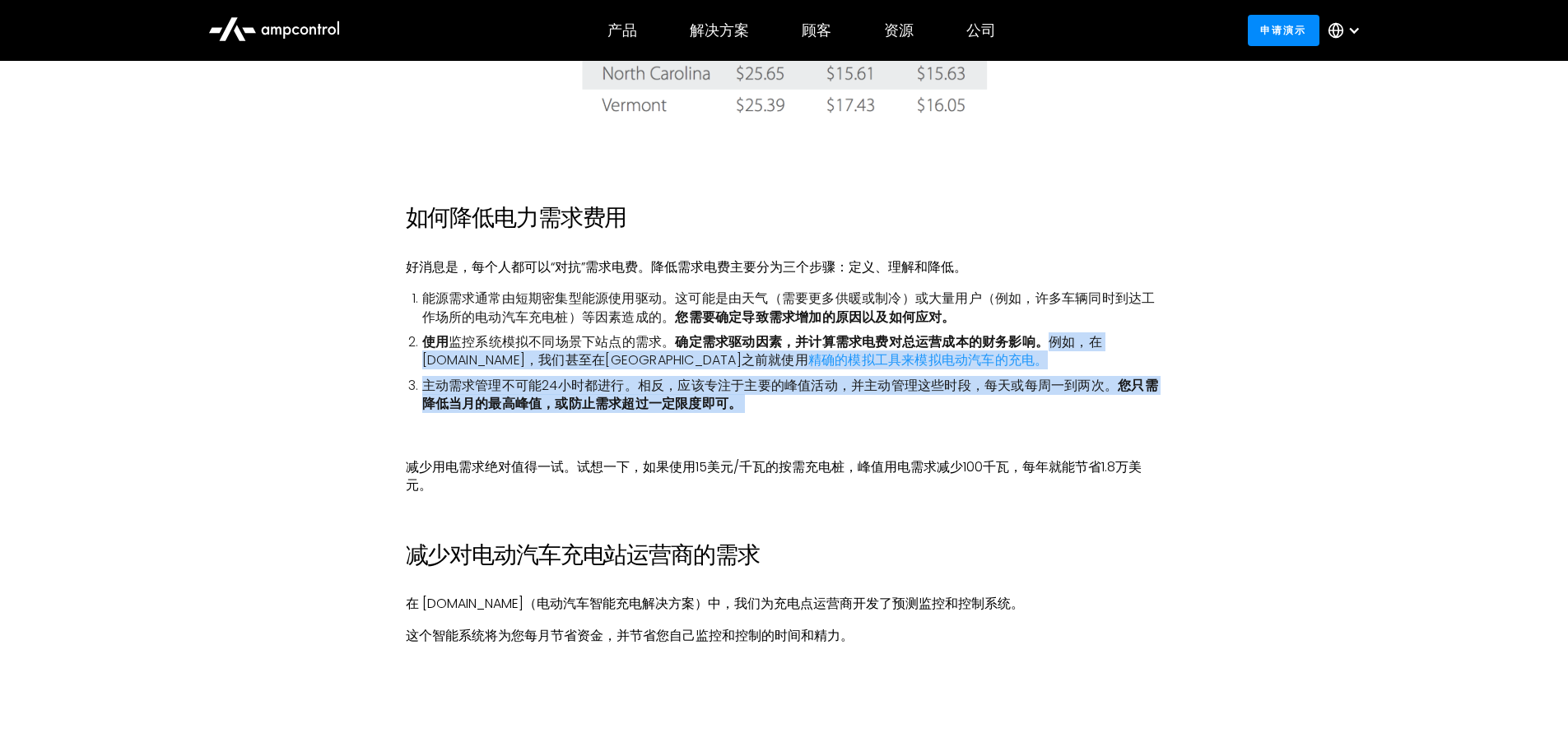
drag, startPoint x: 1053, startPoint y: 350, endPoint x: 1035, endPoint y: 418, distance: 70.3
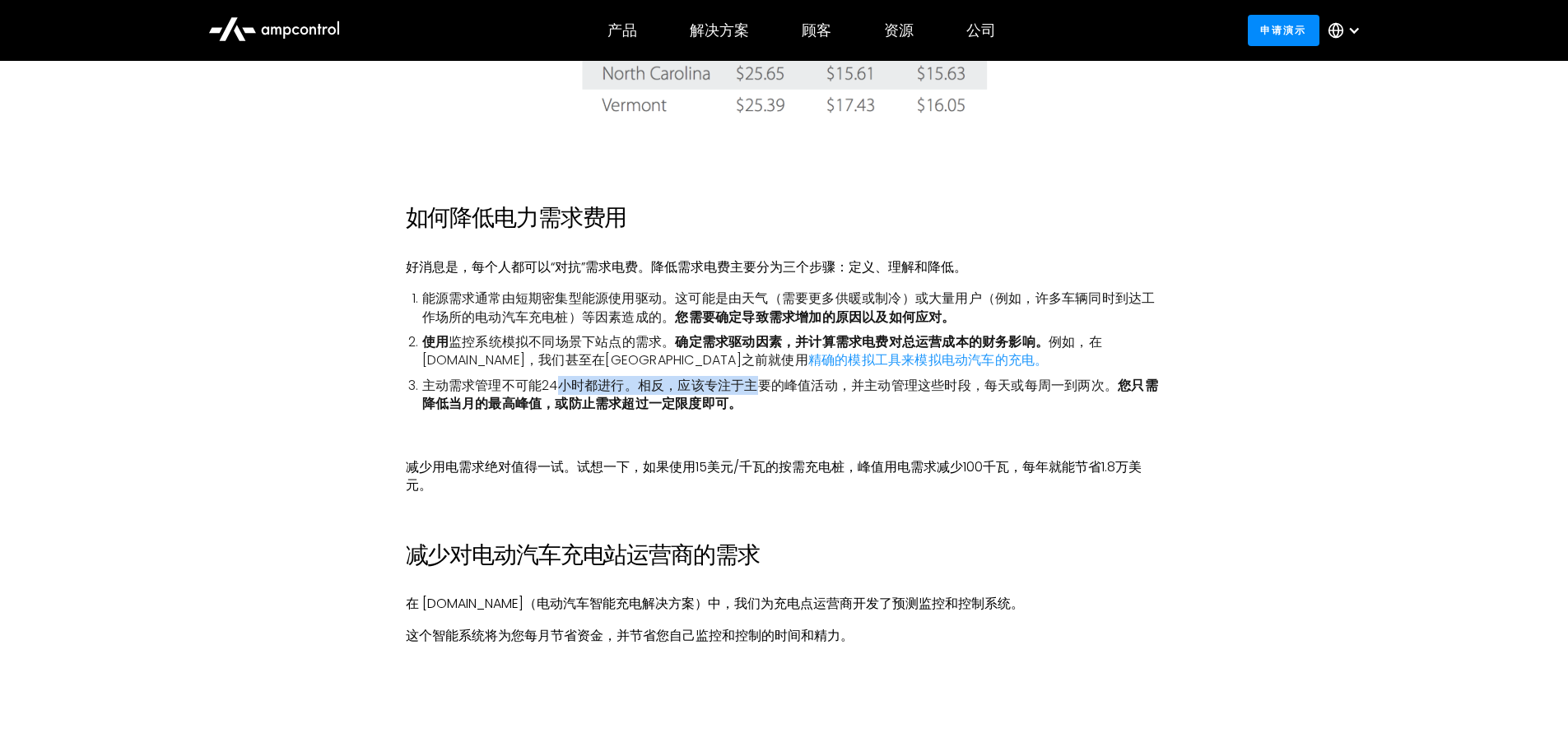
drag, startPoint x: 582, startPoint y: 382, endPoint x: 757, endPoint y: 396, distance: 175.6
click at [757, 396] on li "主动需求管理不可能24小时都进行。相反，应该专注于主要的峰值活动，并主动管理这些时段，每天或每周一到两次。 您只需降低当月的最高峰值，或防止需求超过一定限度即…" at bounding box center [792, 395] width 740 height 37
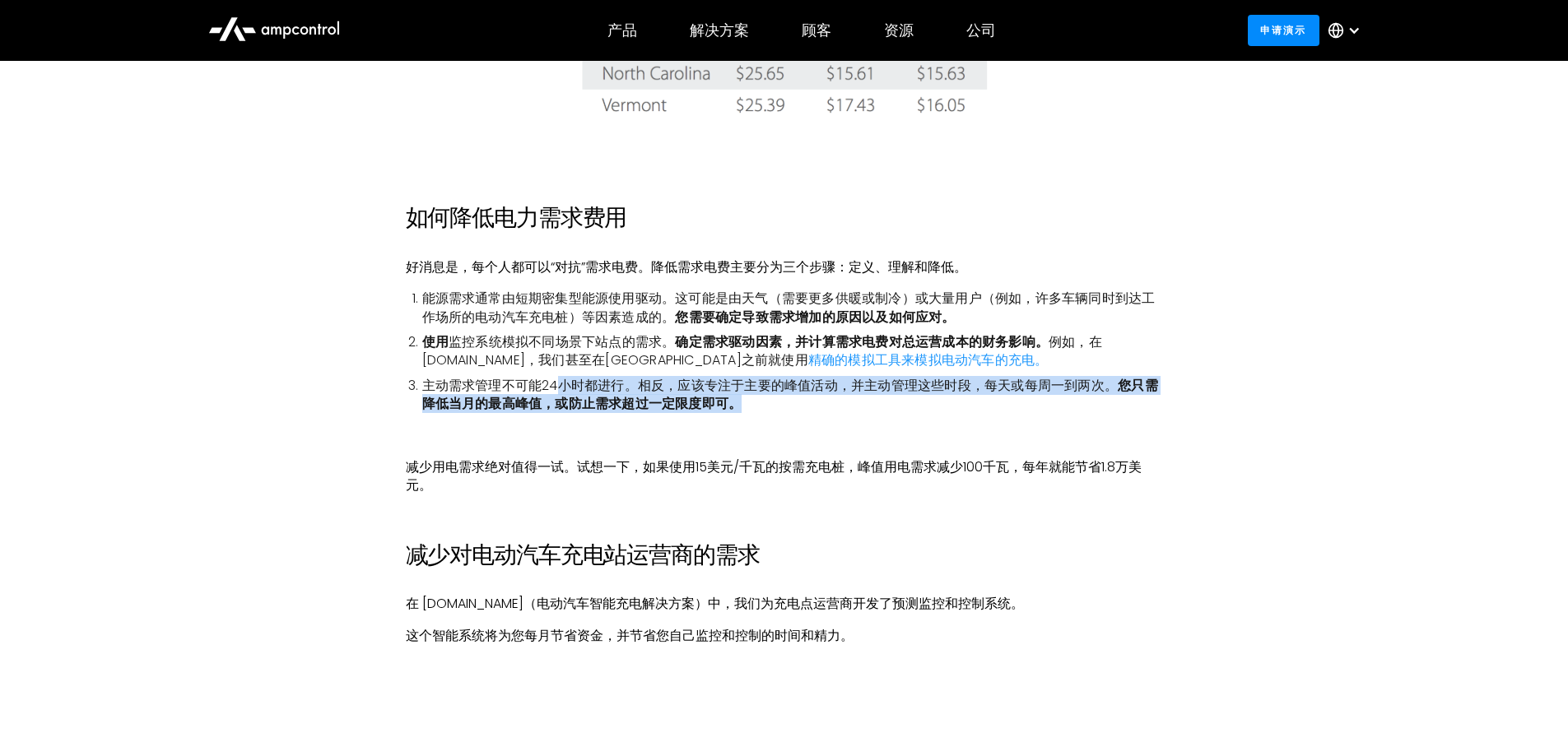
click at [757, 396] on li "主动需求管理不可能24小时都进行。相反，应该专注于主要的峰值活动，并主动管理这些时段，每天或每周一到两次。 您只需降低当月的最高峰值，或防止需求超过一定限度即…" at bounding box center [792, 395] width 740 height 37
drag, startPoint x: 718, startPoint y: 397, endPoint x: 609, endPoint y: 384, distance: 109.8
click at [609, 384] on li "主动需求管理不可能24小时都进行。相反，应该专注于主要的峰值活动，并主动管理这些时段，每天或每周一到两次。 您只需降低当月的最高峰值，或防止需求超过一定限度即…" at bounding box center [792, 395] width 740 height 37
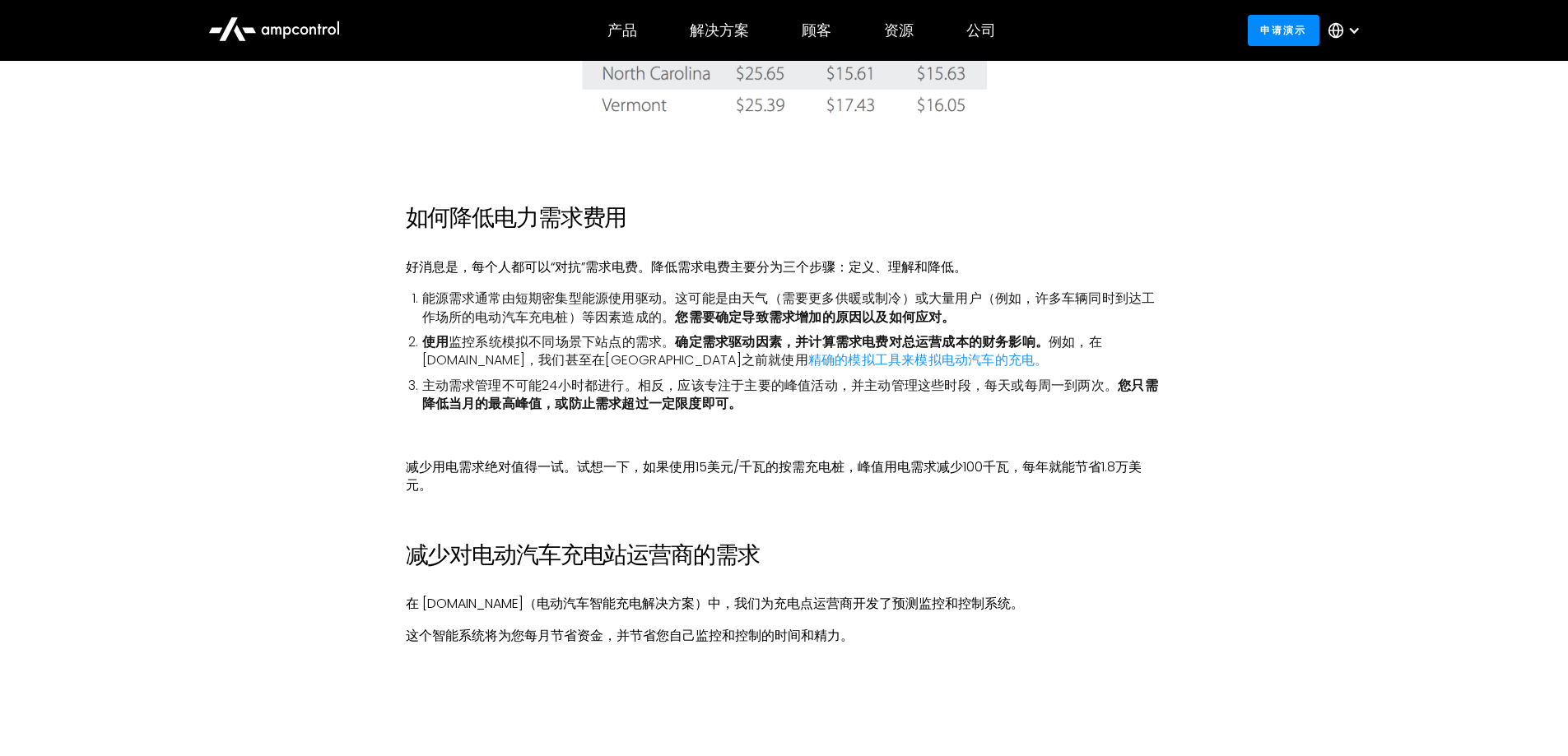
click at [1035, 439] on p "‍" at bounding box center [784, 436] width 757 height 18
drag, startPoint x: 464, startPoint y: 396, endPoint x: 708, endPoint y: 414, distance: 244.7
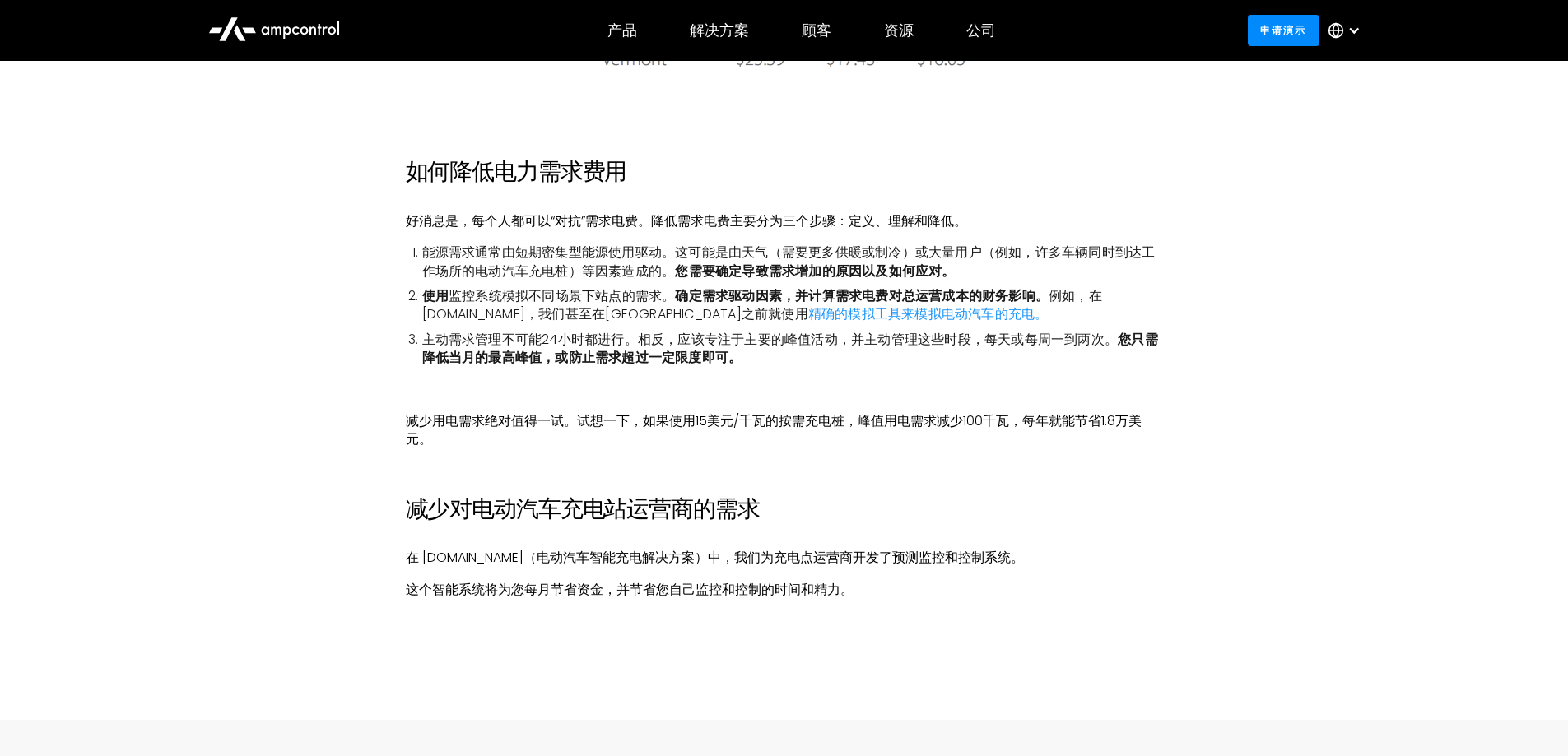
scroll to position [3537, 0]
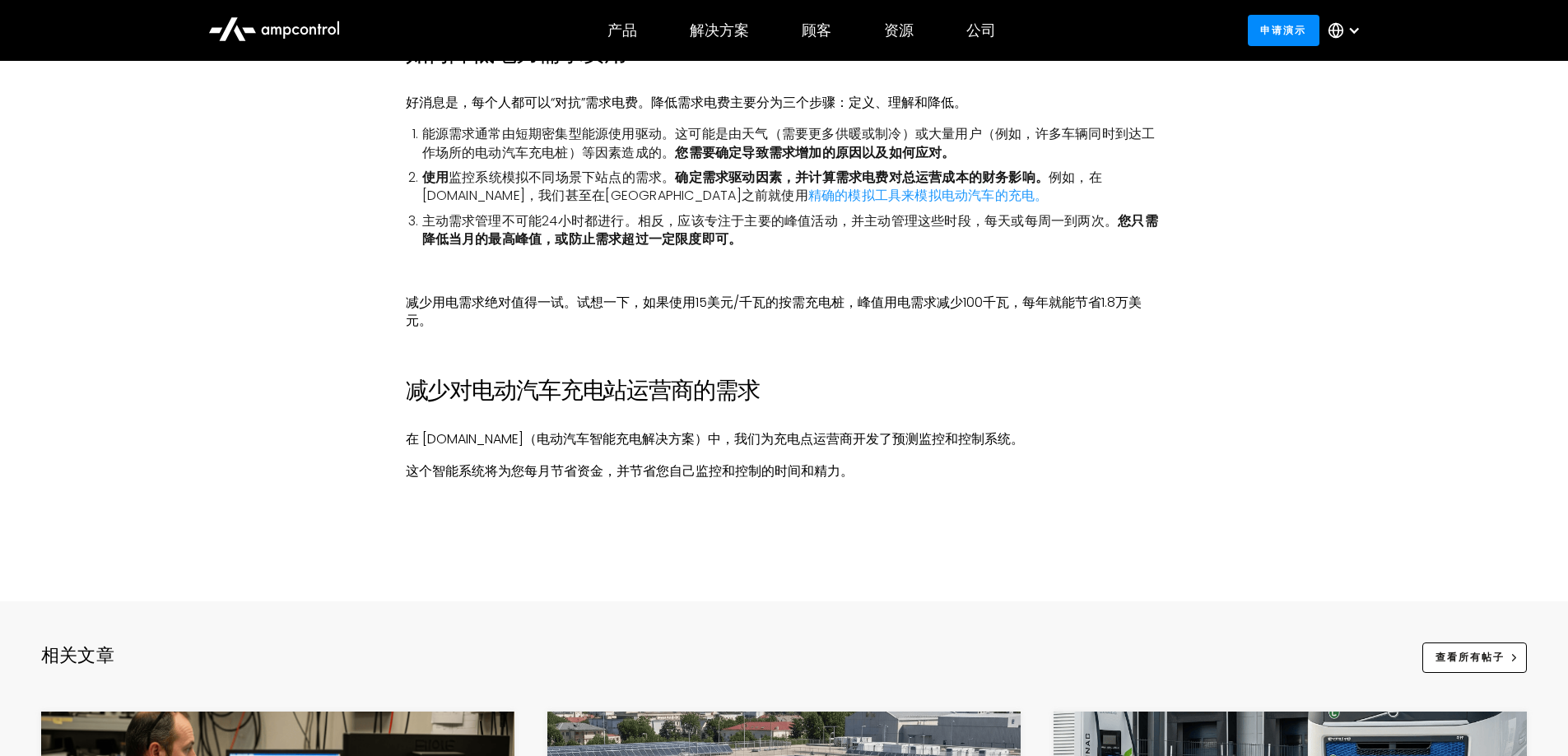
click at [658, 295] on font "减少用电需求绝对值得一试。试想一下，如果使用15美元/千瓦的按需充电桩，峰值用电需求减少100千瓦，每年就能节省1.8万美元。" at bounding box center [773, 311] width 735 height 37
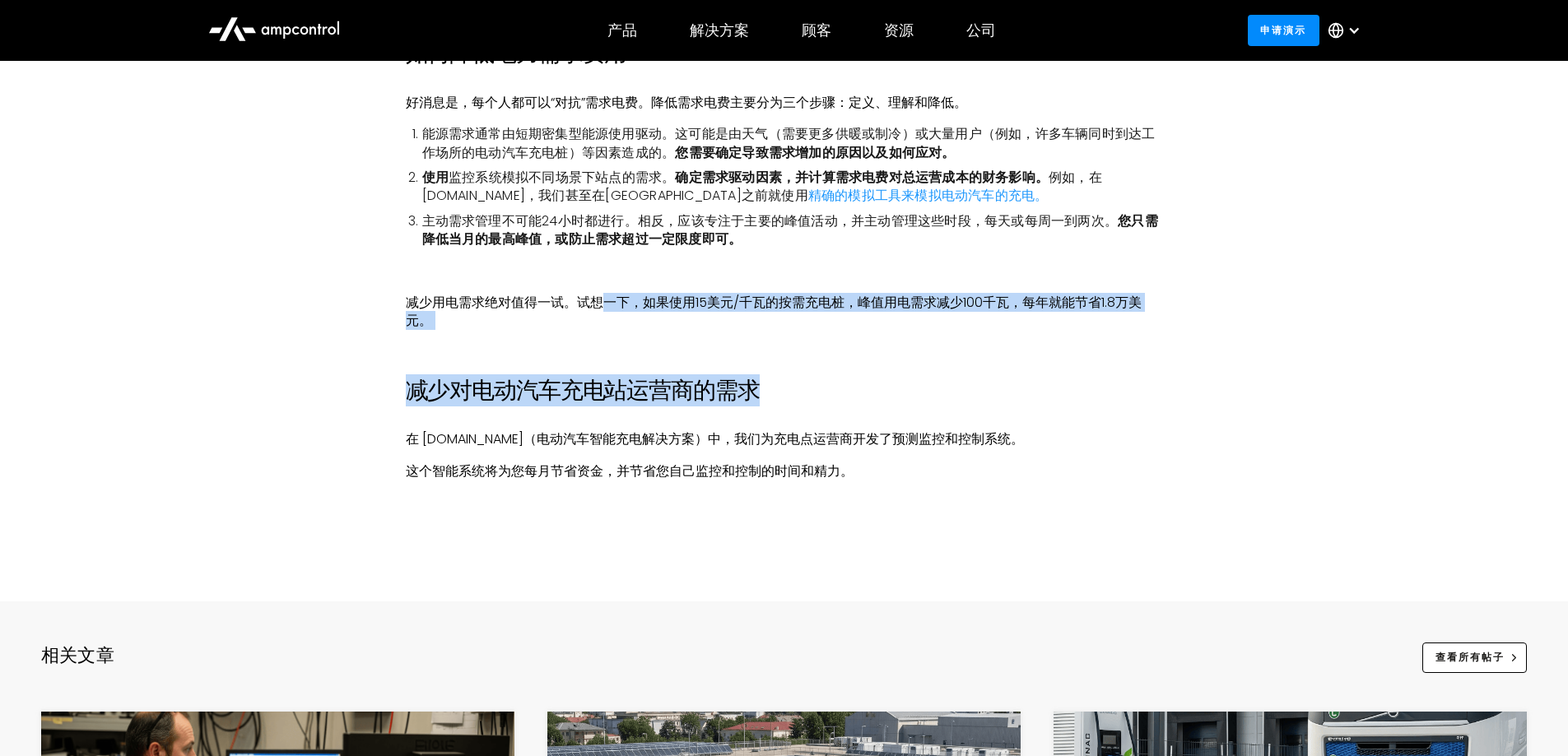
drag, startPoint x: 602, startPoint y: 297, endPoint x: 1006, endPoint y: 333, distance: 405.6
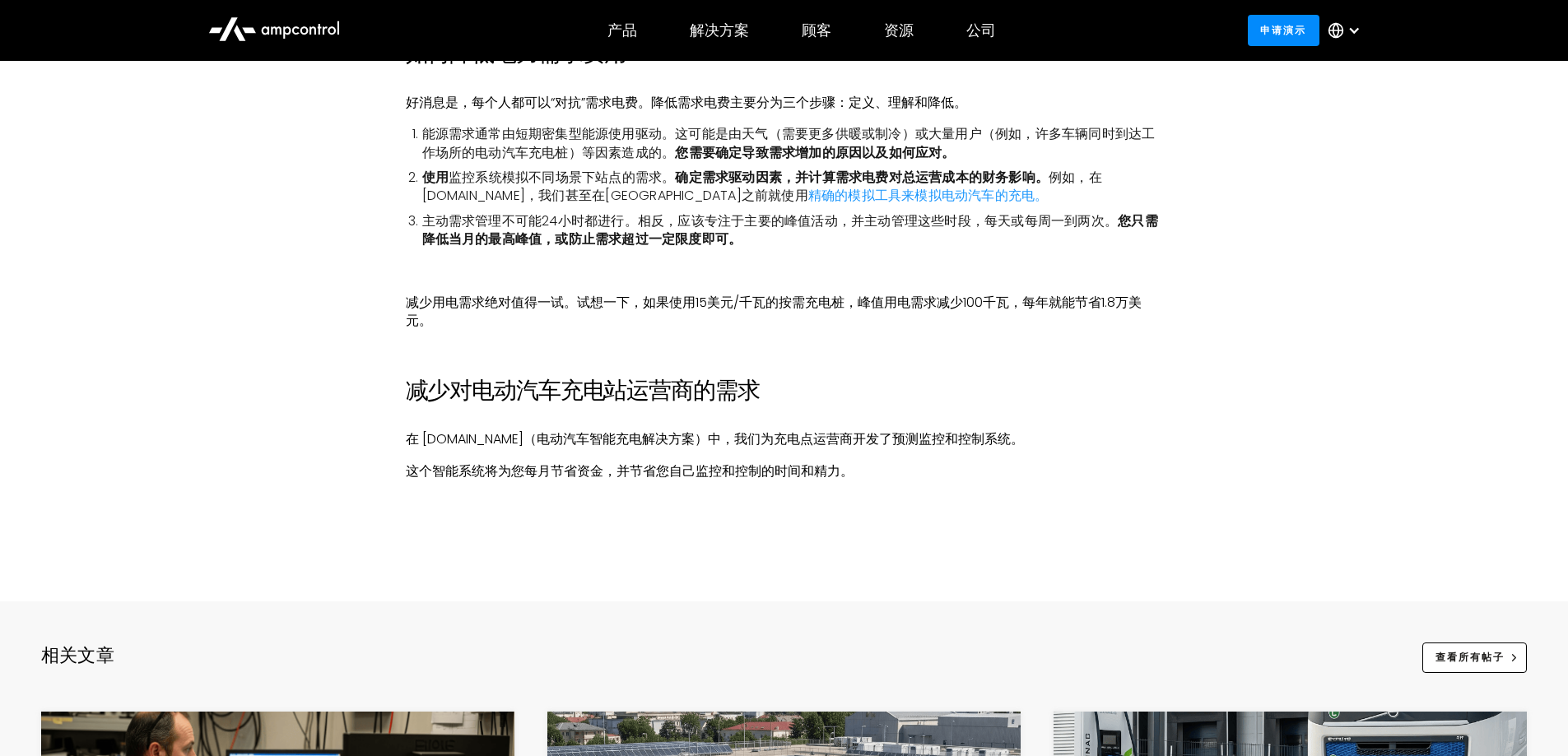
click at [907, 390] on h2 "减少对电动汽车充电站运营商的需求" at bounding box center [784, 391] width 757 height 28
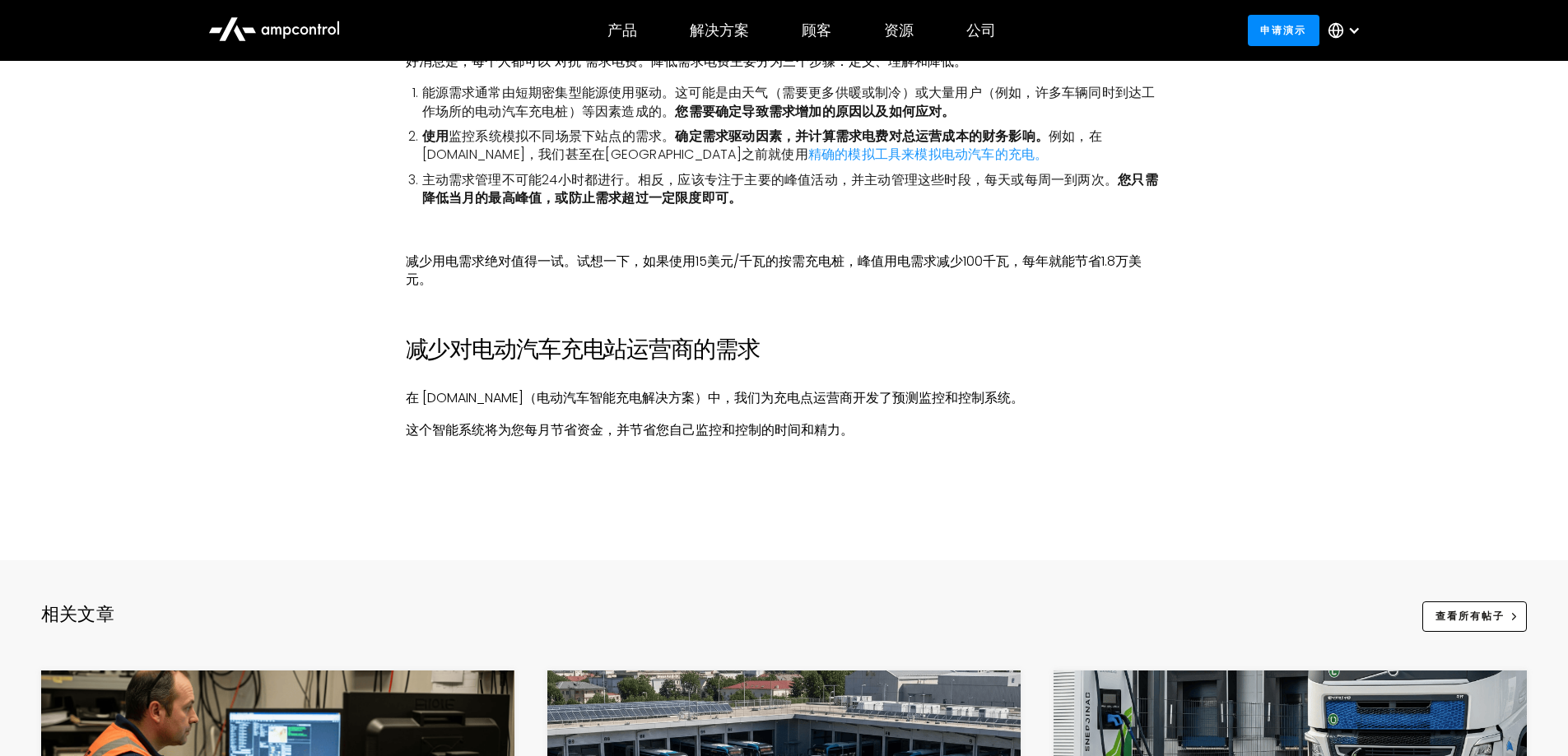
scroll to position [3619, 0]
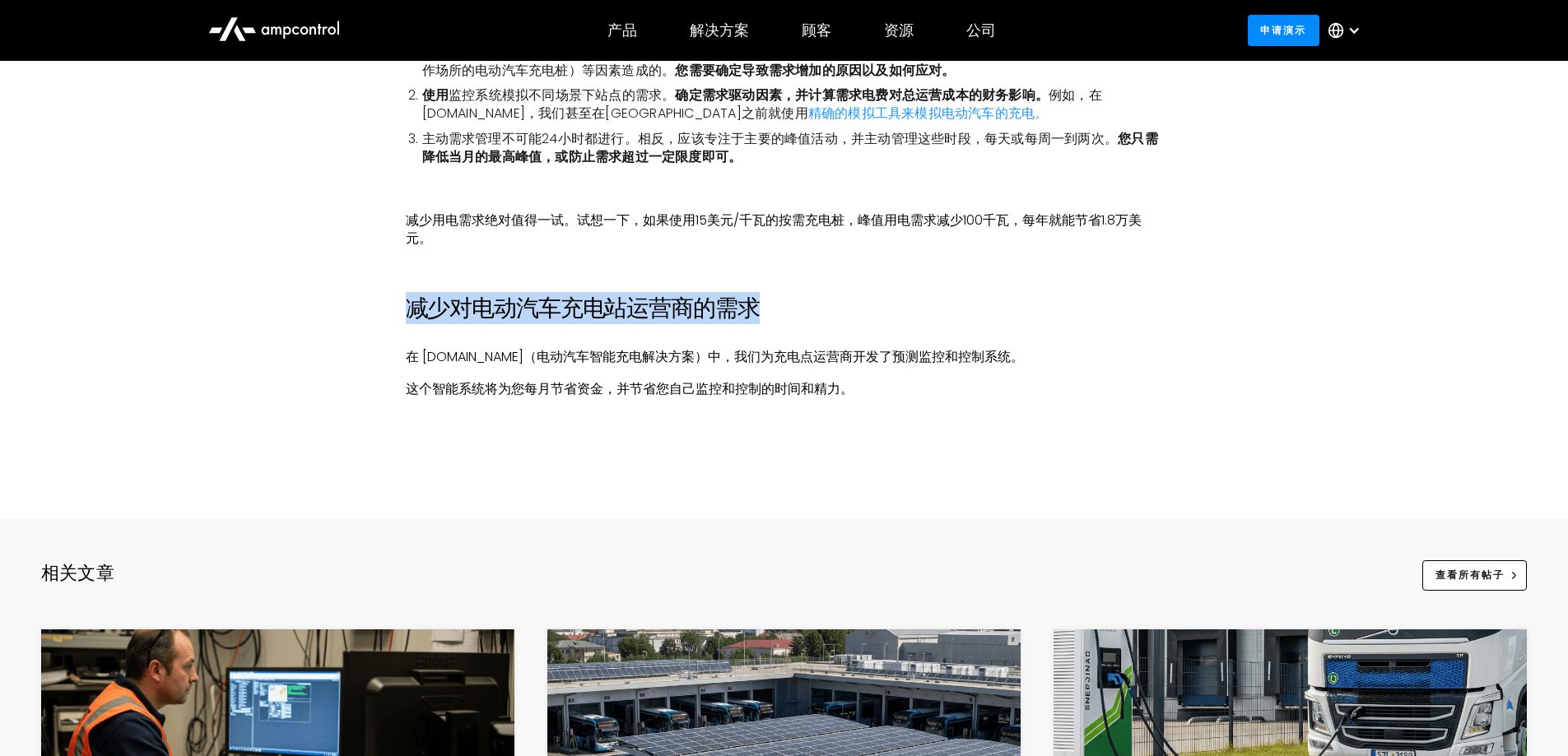
drag, startPoint x: 414, startPoint y: 301, endPoint x: 804, endPoint y: 316, distance: 390.3
click at [804, 316] on h2 "减少对电动汽车充电站运营商的需求" at bounding box center [784, 309] width 757 height 28
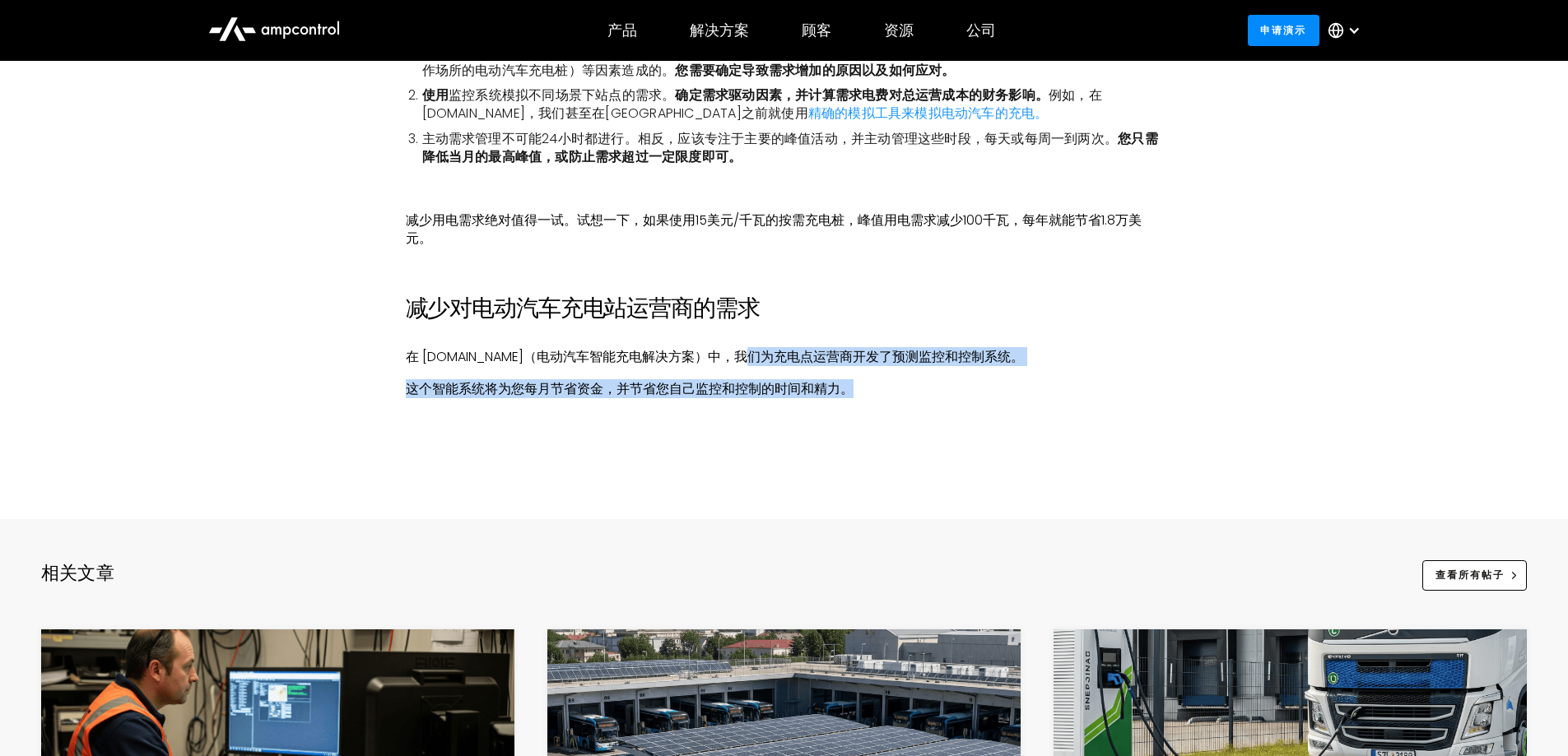
drag, startPoint x: 734, startPoint y: 354, endPoint x: 912, endPoint y: 393, distance: 182.2
click at [912, 393] on p "这个智能系统将为您每月节省资金，并节省您自己监控和控制的时间和精力。" at bounding box center [784, 389] width 757 height 18
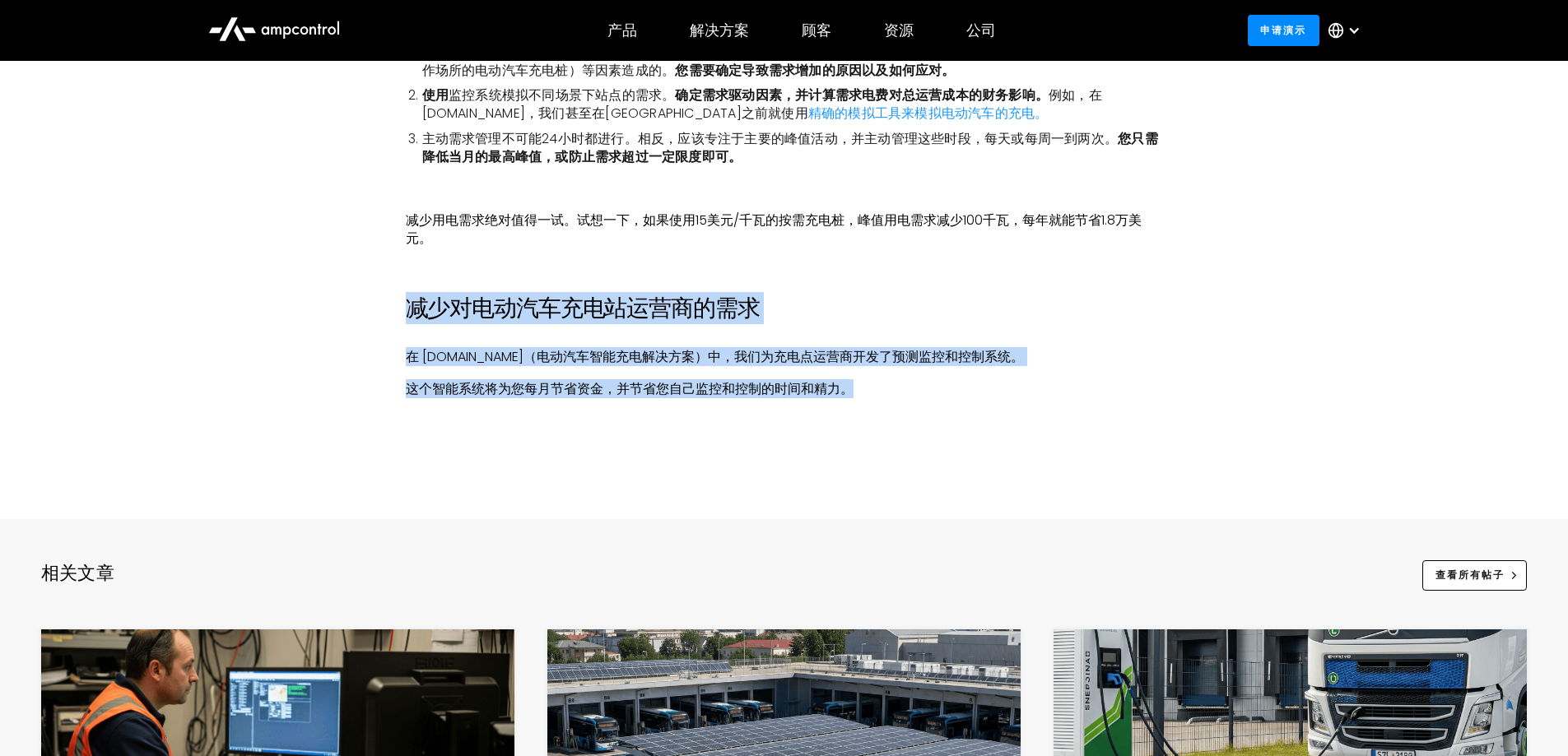
drag, startPoint x: 884, startPoint y: 365, endPoint x: 875, endPoint y: 402, distance: 38.1
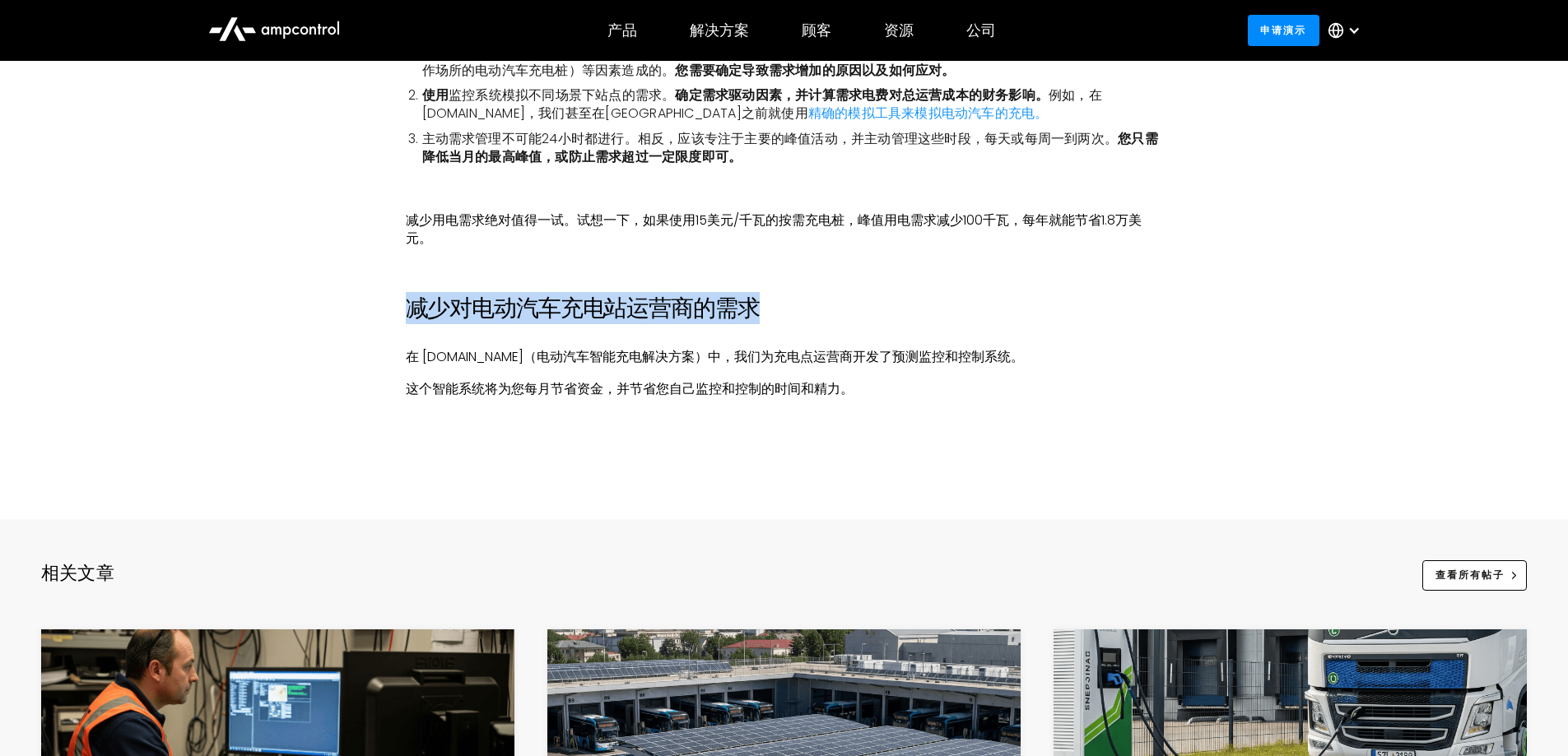
drag, startPoint x: 750, startPoint y: 311, endPoint x: 378, endPoint y: 301, distance: 372.1
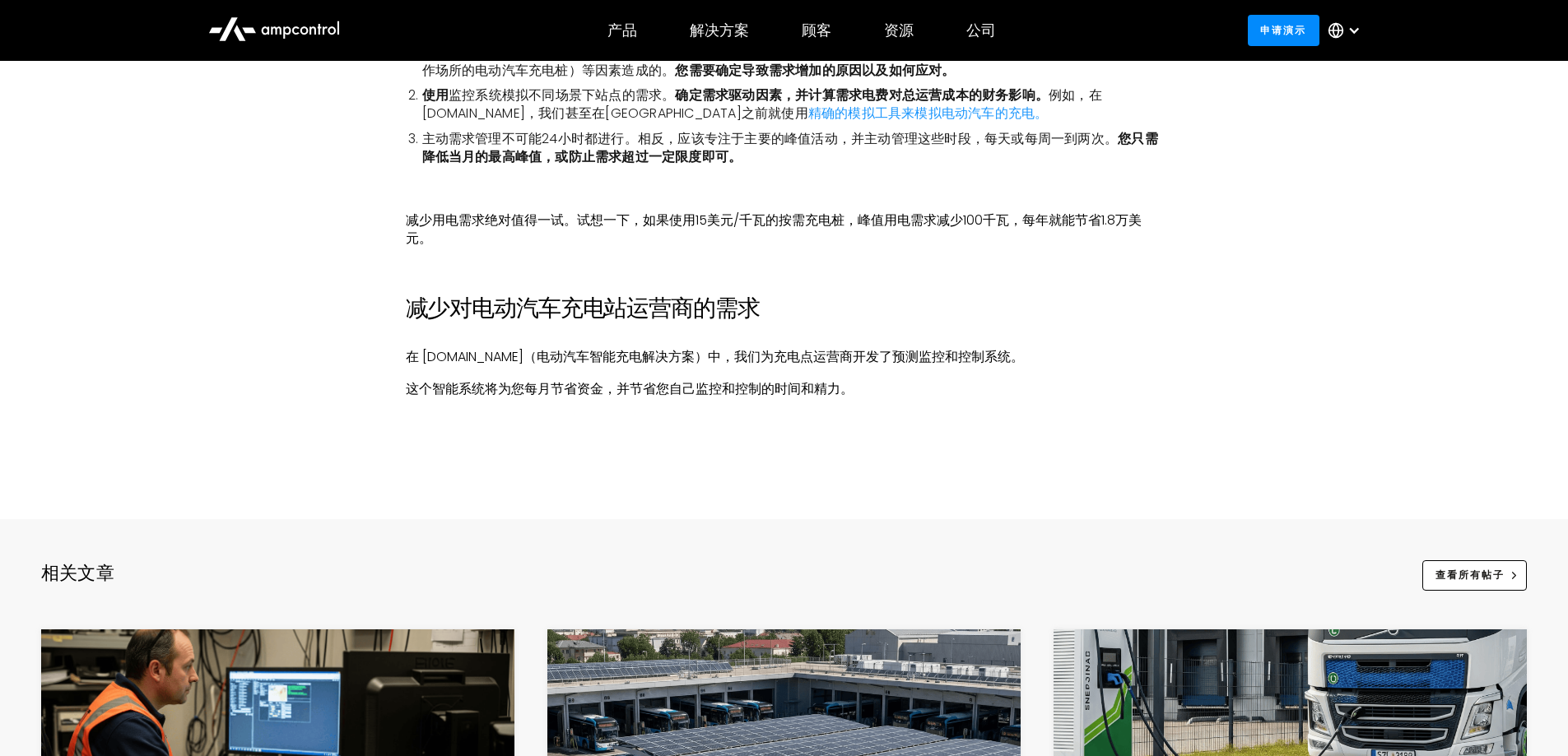
drag, startPoint x: 801, startPoint y: 271, endPoint x: 793, endPoint y: 317, distance: 46.7
click at [793, 317] on h2 "减少对电动汽车充电站运营商的需求" at bounding box center [784, 309] width 757 height 28
drag, startPoint x: 726, startPoint y: 320, endPoint x: 418, endPoint y: 321, distance: 308.0
click at [418, 321] on h2 "减少对电动汽车充电站运营商的需求" at bounding box center [784, 309] width 757 height 28
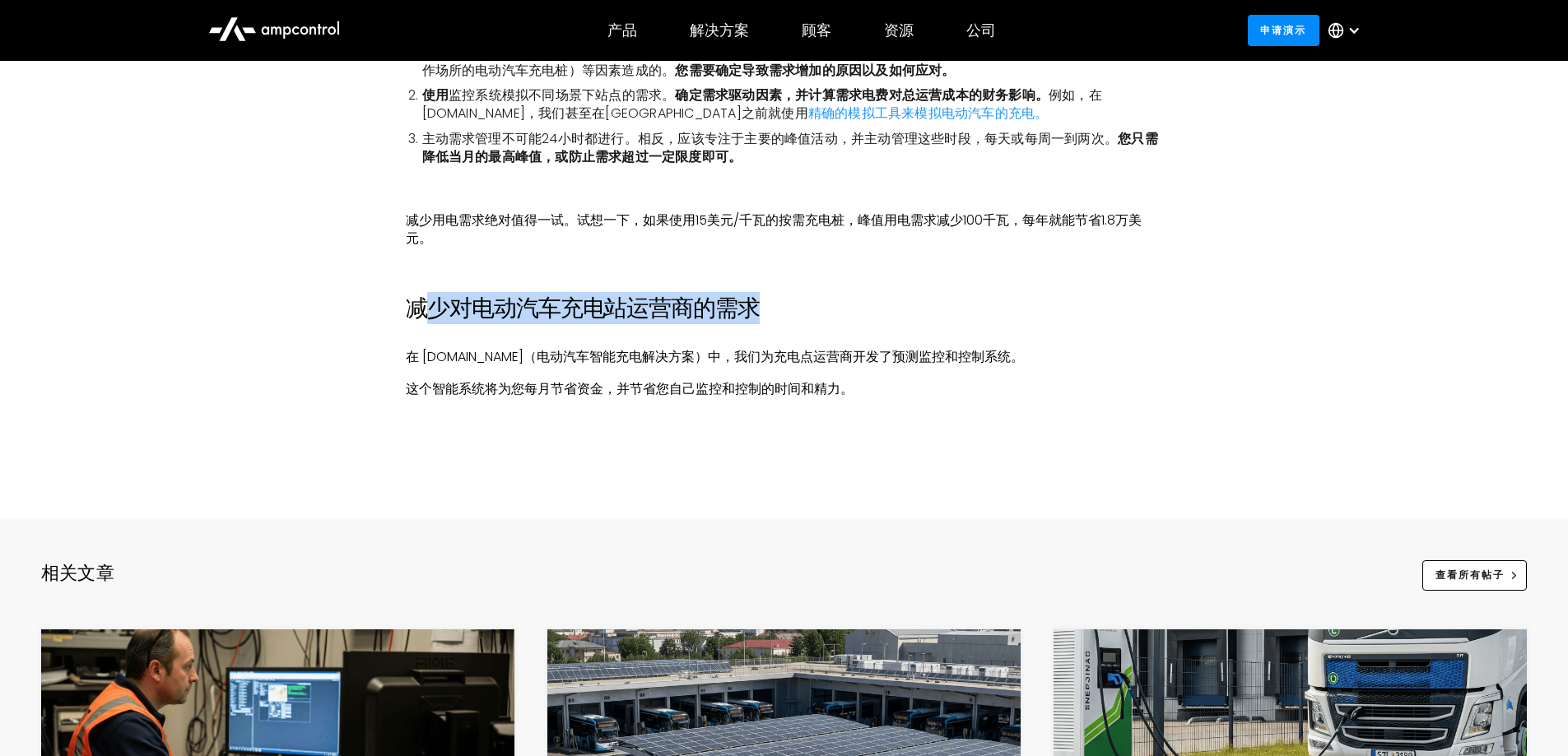
click at [420, 319] on font "减少对电动汽车充电站运营商的需求" at bounding box center [583, 308] width 354 height 32
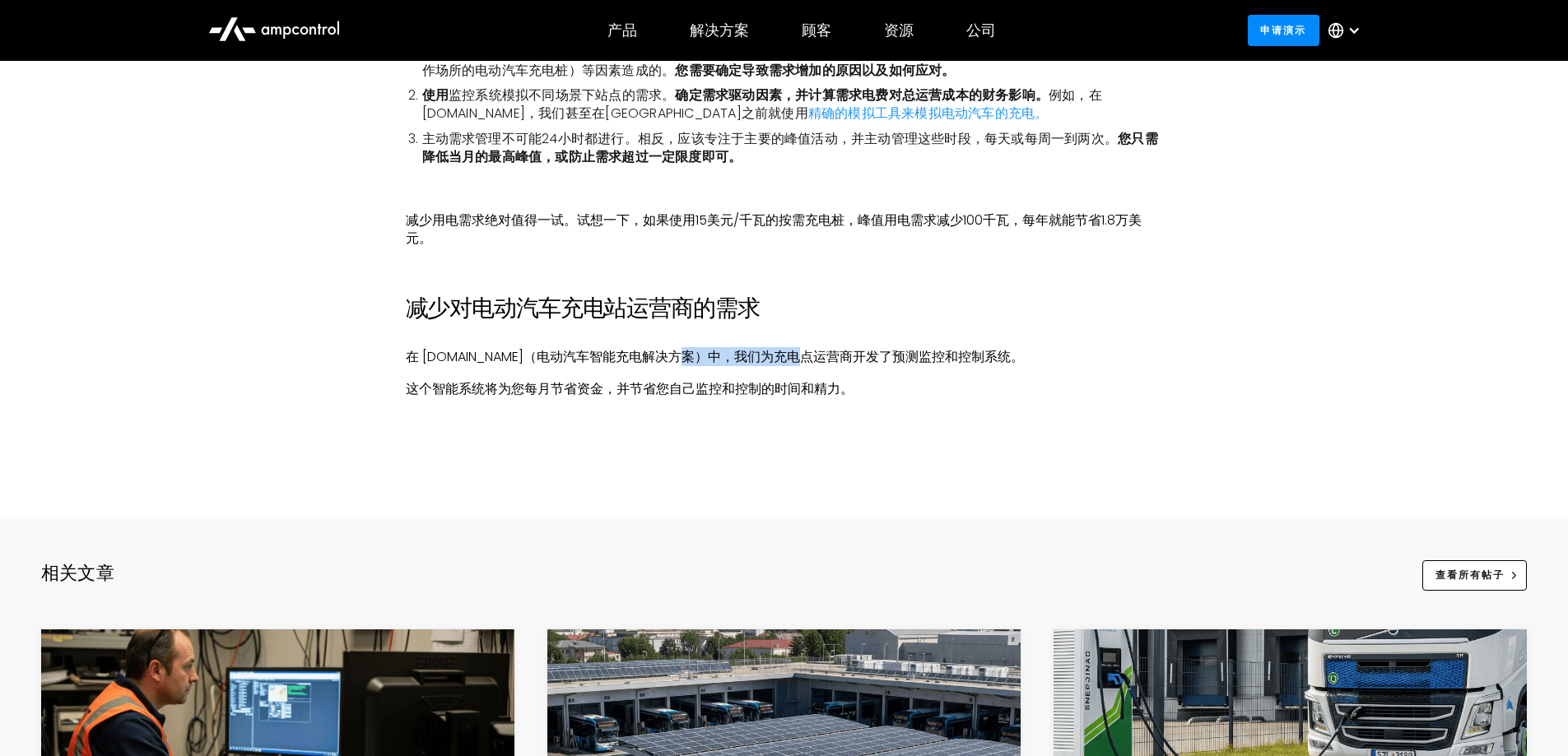
drag, startPoint x: 677, startPoint y: 356, endPoint x: 794, endPoint y: 358, distance: 117.0
click at [794, 358] on font "在 [DOMAIN_NAME]（电动汽车智能充电解决方案）中，我们为充电点运营商开发了预测监控和控制系统。" at bounding box center [715, 356] width 618 height 19
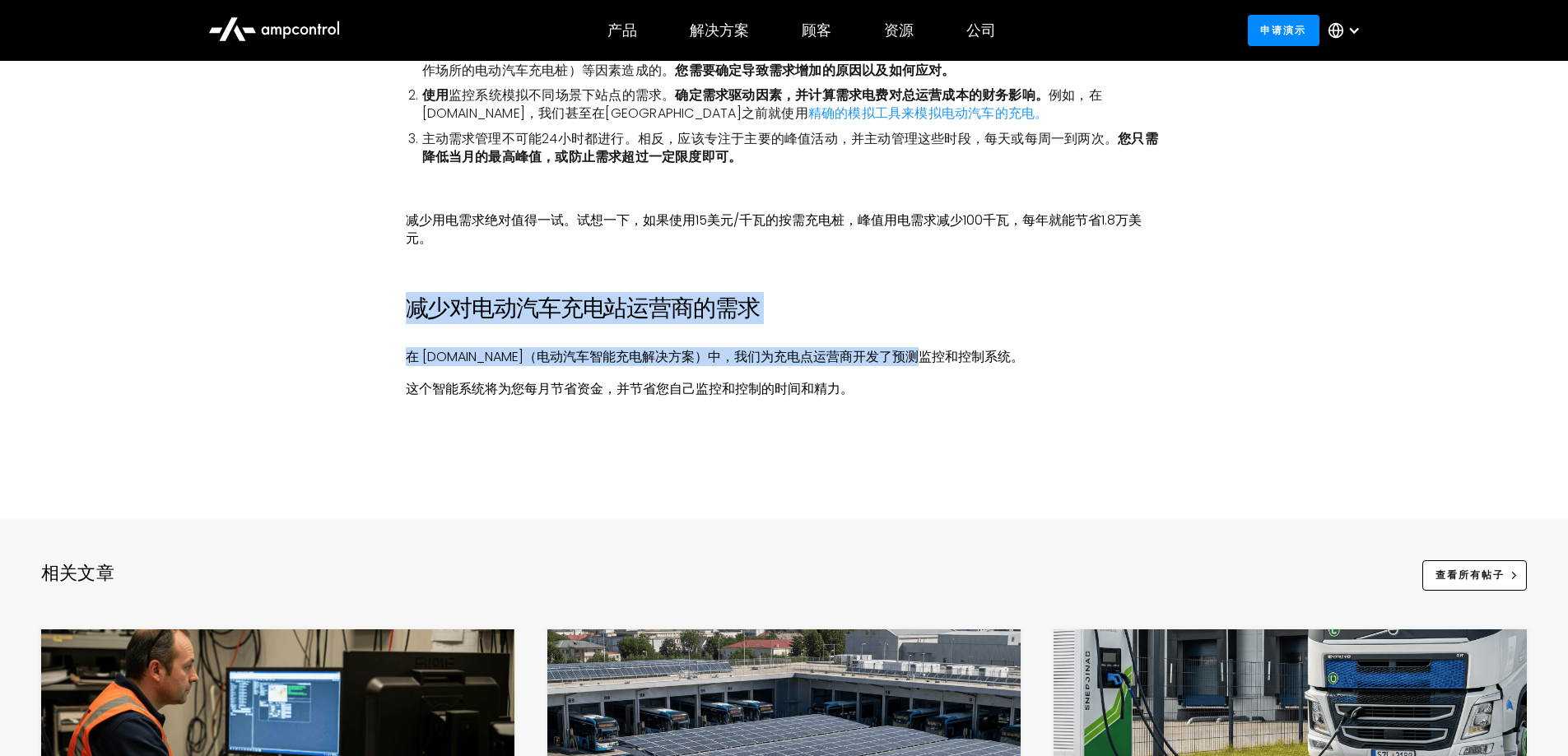
drag, startPoint x: 903, startPoint y: 354, endPoint x: 908, endPoint y: 374, distance: 20.6
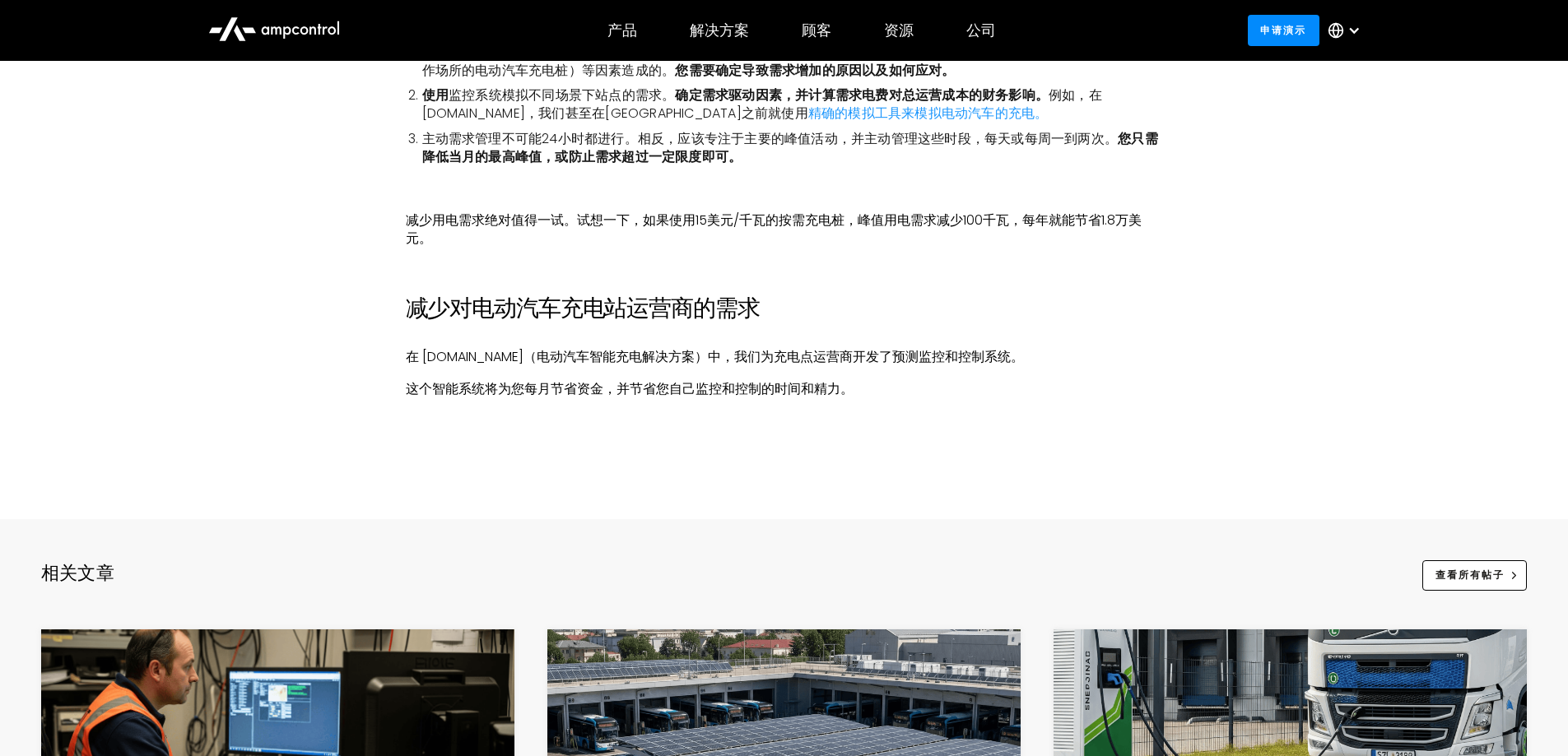
click at [882, 417] on p "‍" at bounding box center [784, 421] width 757 height 18
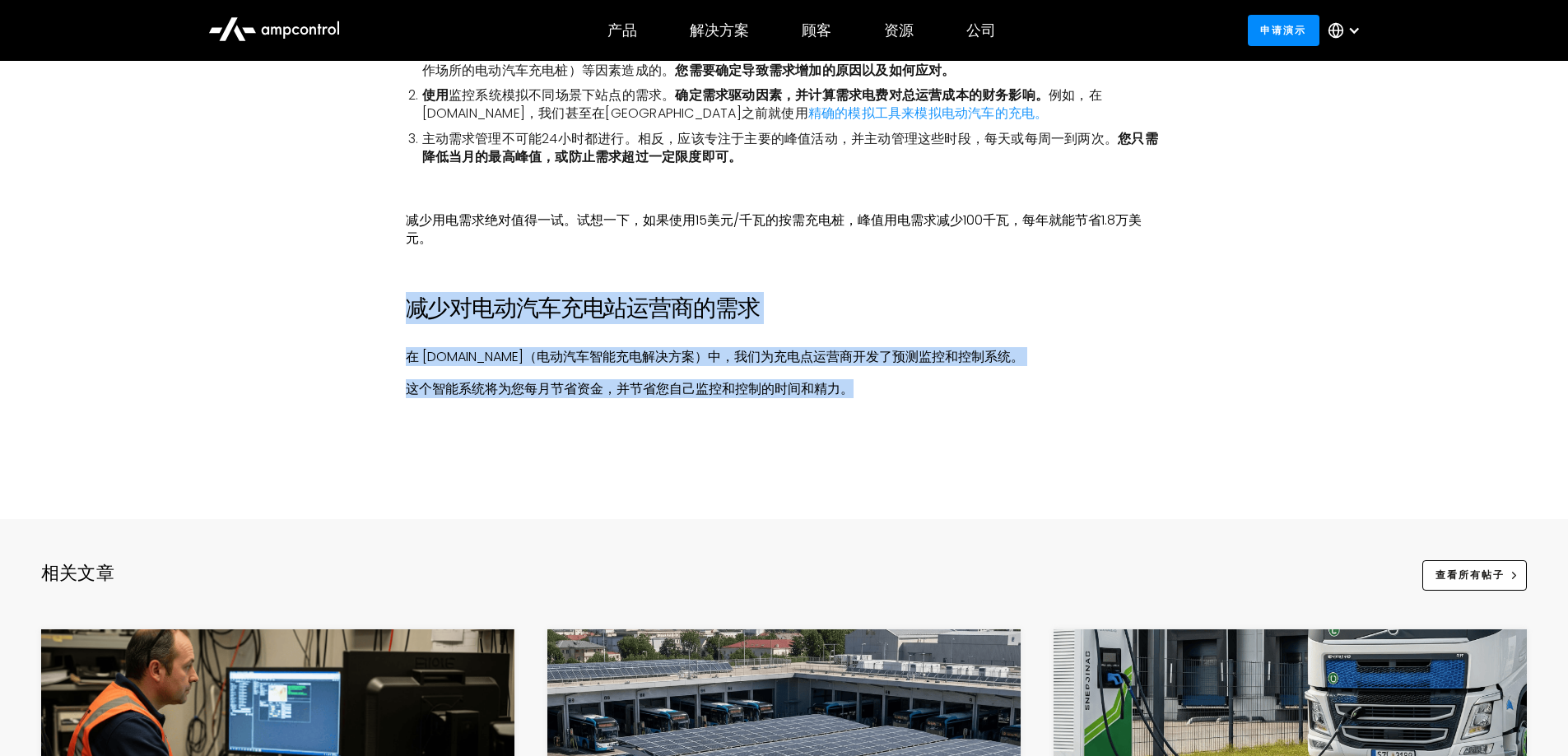
drag, startPoint x: 874, startPoint y: 307, endPoint x: 864, endPoint y: 393, distance: 86.6
click at [864, 393] on p "这个智能系统将为您每月节省资金，并节省您自己监控和控制的时间和精力。" at bounding box center [784, 389] width 757 height 18
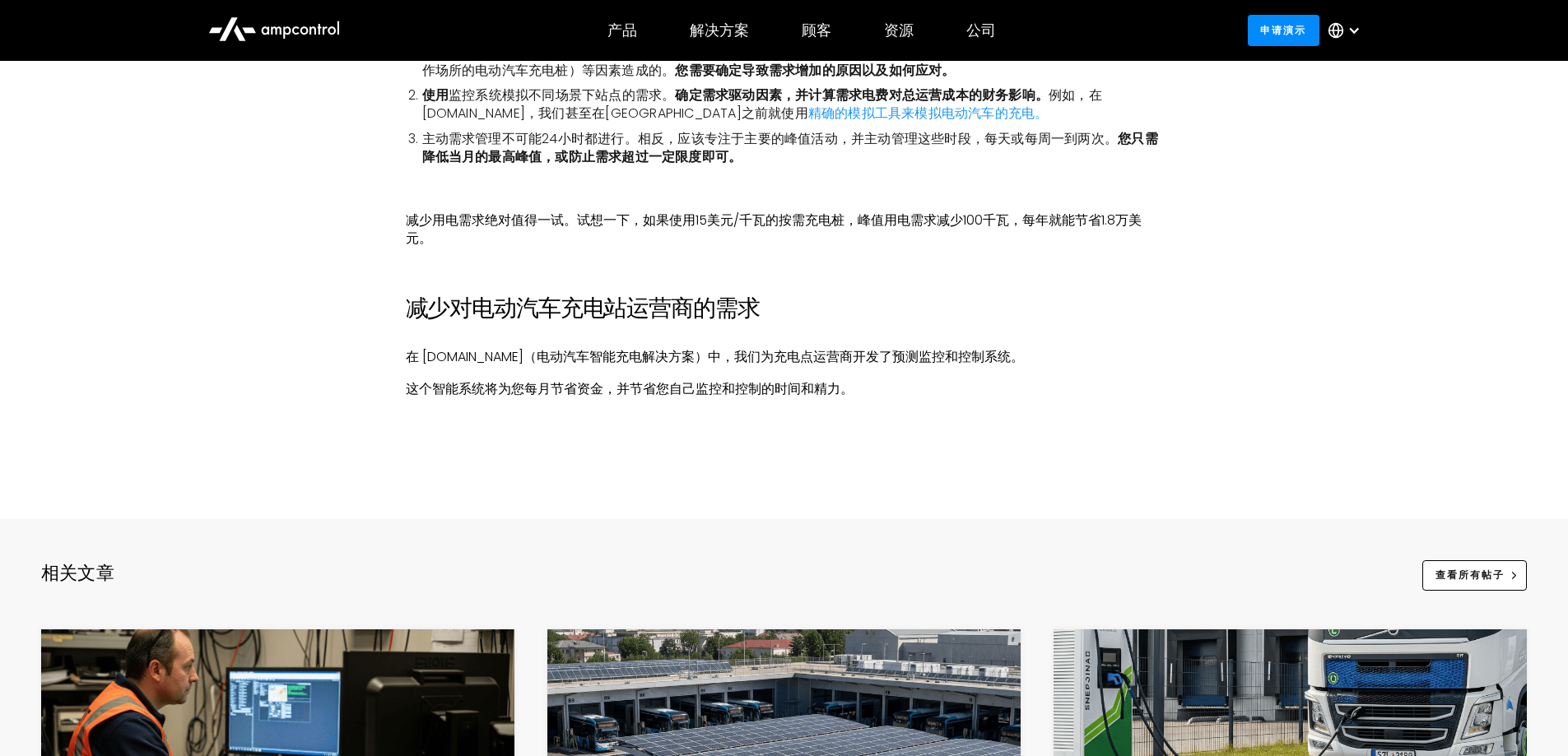
click at [921, 395] on p "这个智能系统将为您每月节省资金，并节省您自己监控和控制的时间和精力。" at bounding box center [784, 389] width 757 height 18
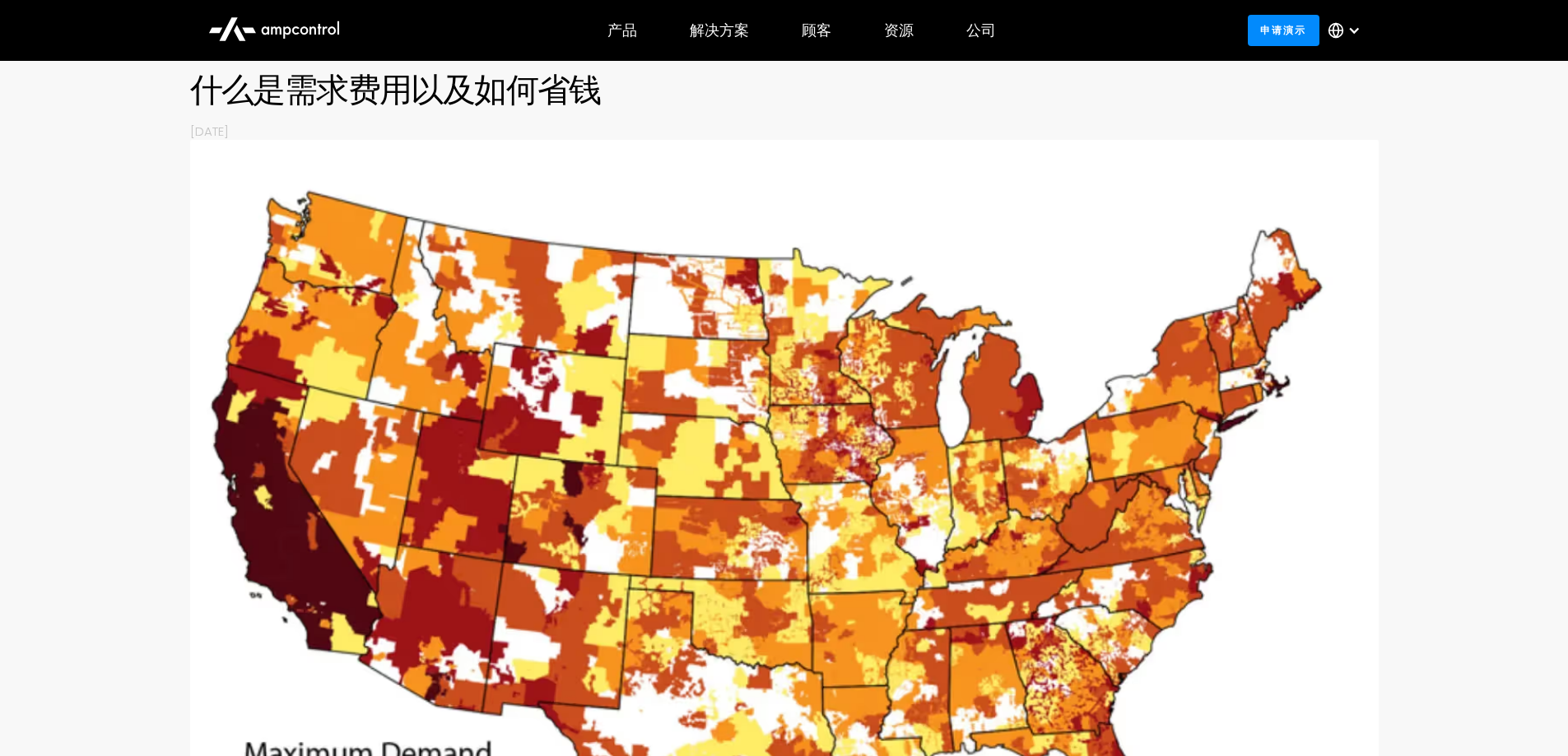
scroll to position [0, 0]
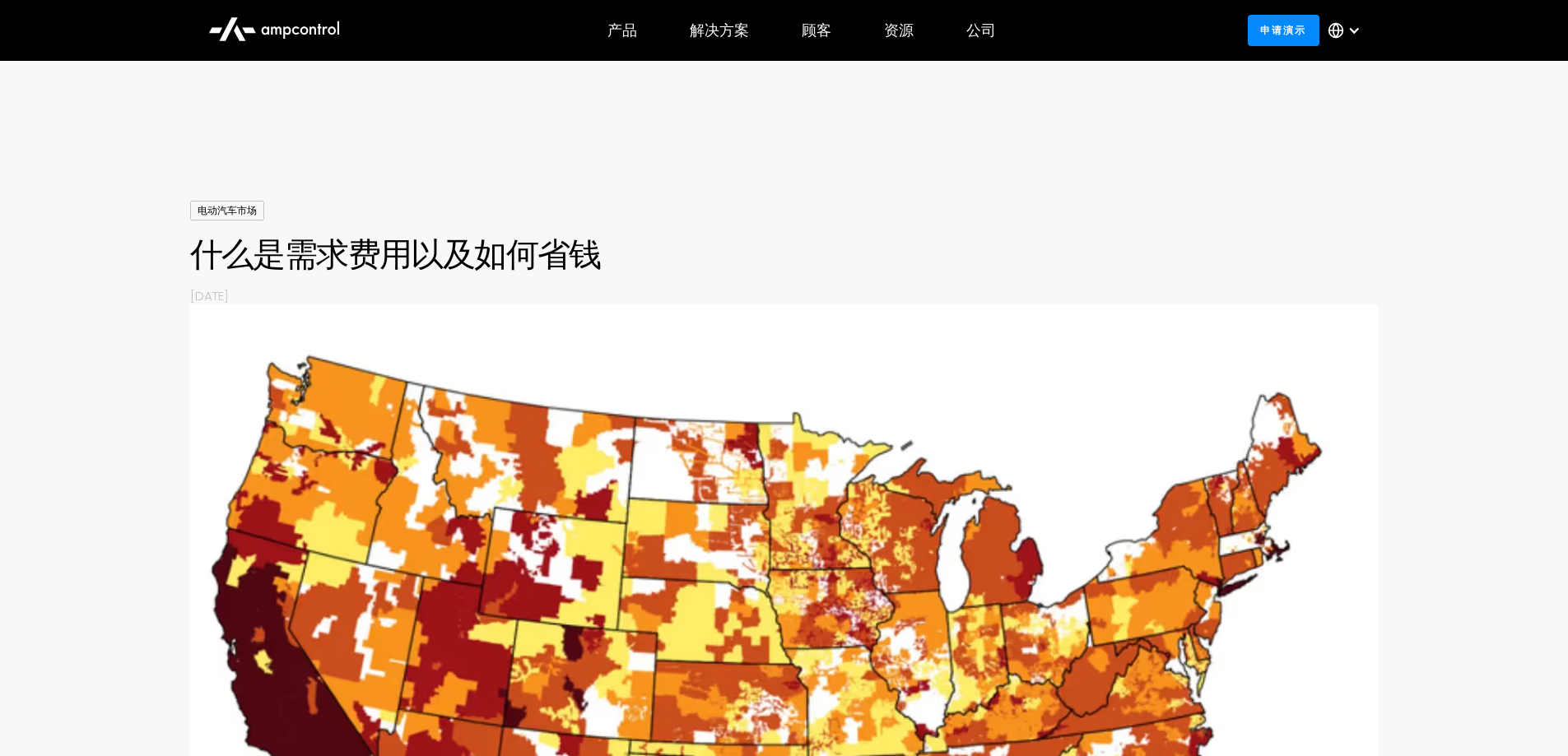
click at [561, 221] on div "电动汽车市场 什么是需求费用以及如何省钱 By [DATE]" at bounding box center [784, 252] width 1188 height 103
click at [767, 148] on div at bounding box center [784, 151] width 1568 height 98
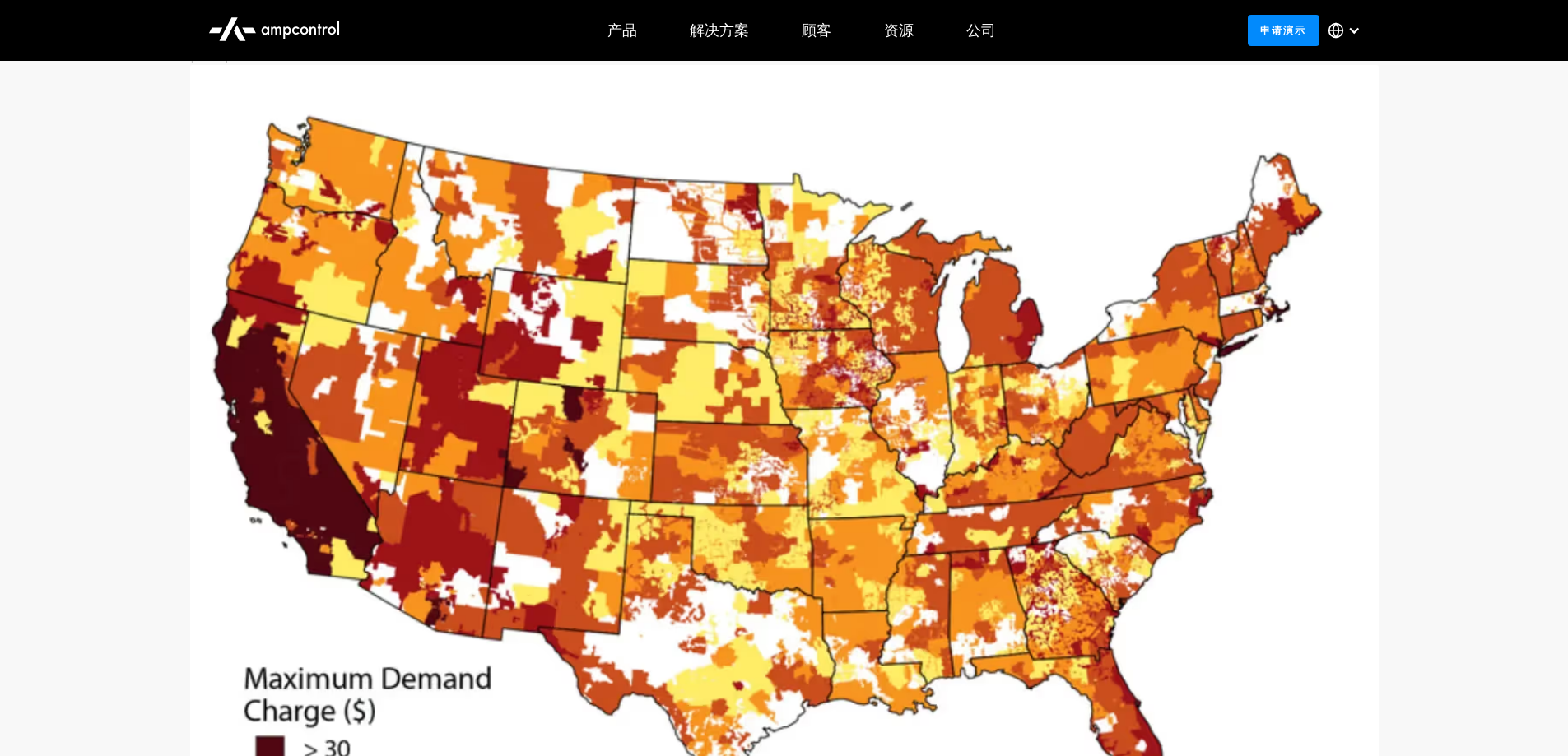
scroll to position [247, 0]
